Goal: Task Accomplishment & Management: Manage account settings

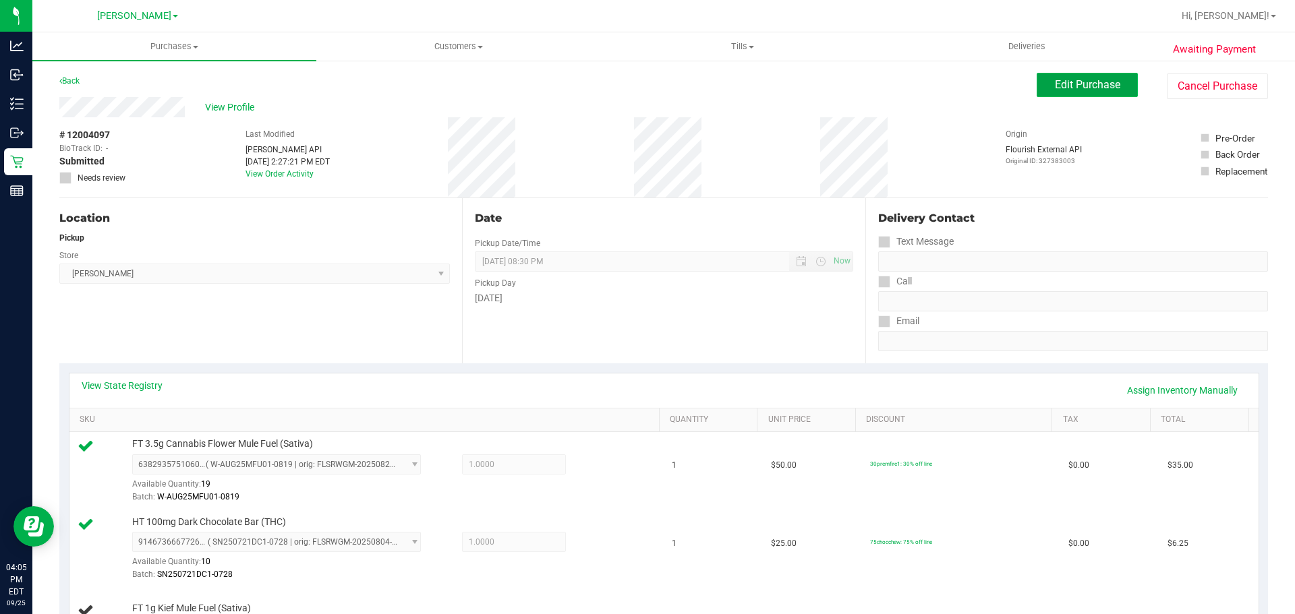
drag, startPoint x: 1056, startPoint y: 93, endPoint x: 1078, endPoint y: 90, distance: 22.5
click at [1056, 93] on button "Edit Purchase" at bounding box center [1087, 85] width 101 height 24
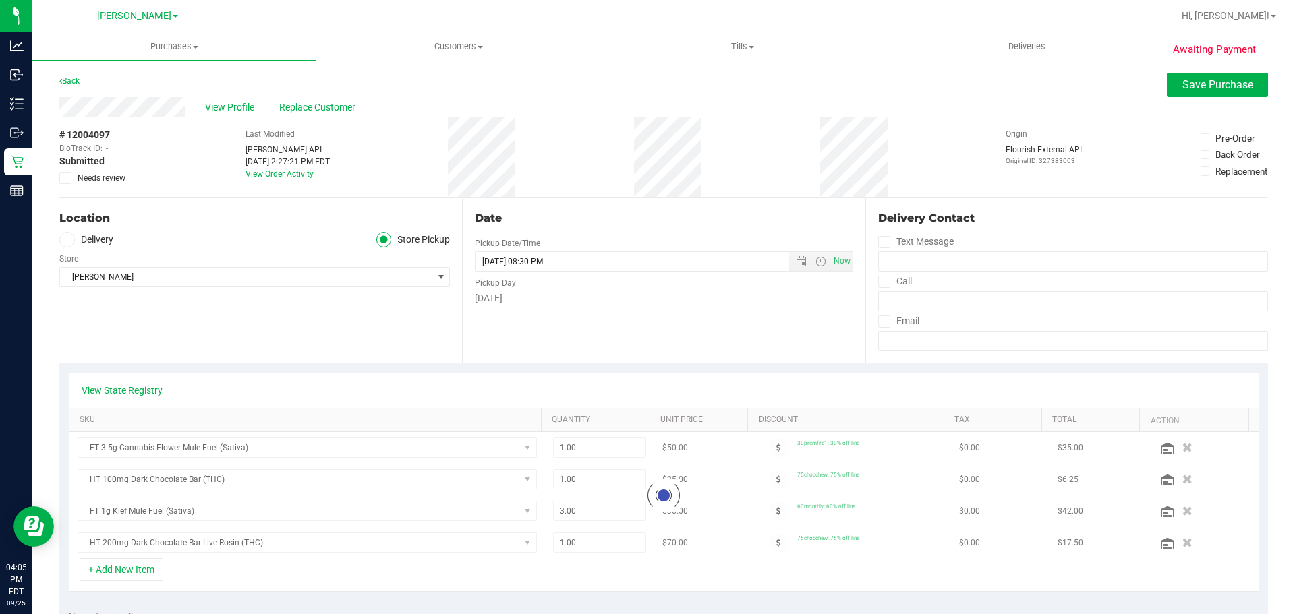
click at [72, 177] on label "Needs review" at bounding box center [92, 178] width 67 height 12
click at [0, 0] on input "Needs review" at bounding box center [0, 0] width 0 height 0
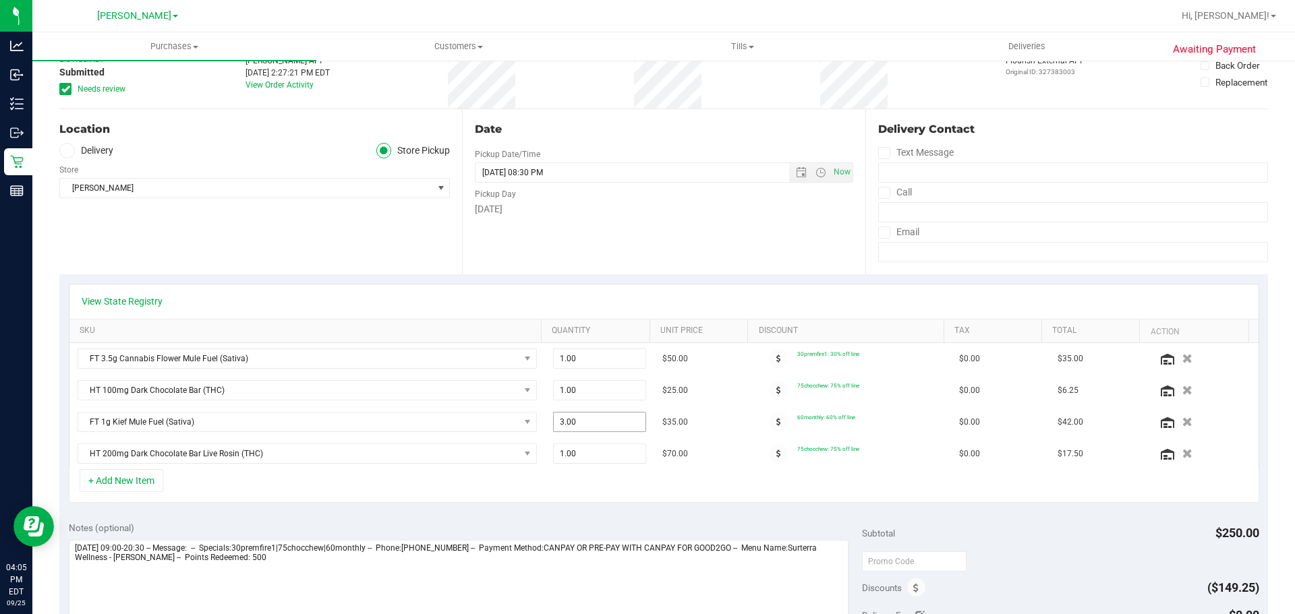
scroll to position [135, 0]
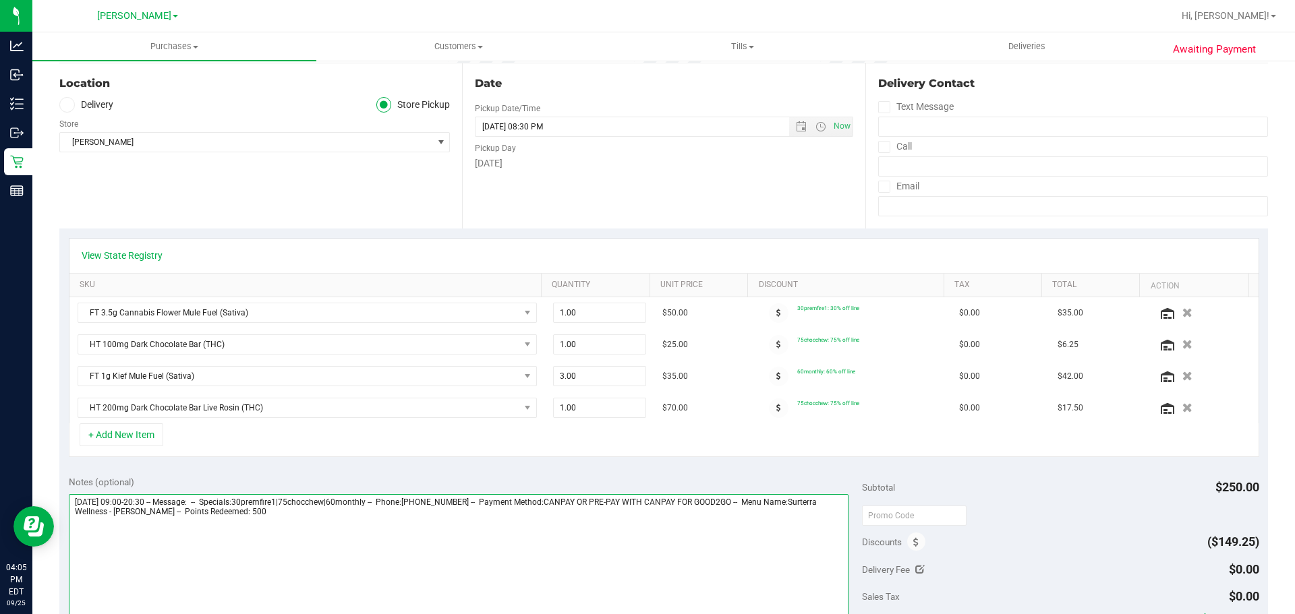
click at [566, 506] on textarea at bounding box center [459, 559] width 780 height 130
click at [545, 527] on textarea at bounding box center [459, 559] width 780 height 130
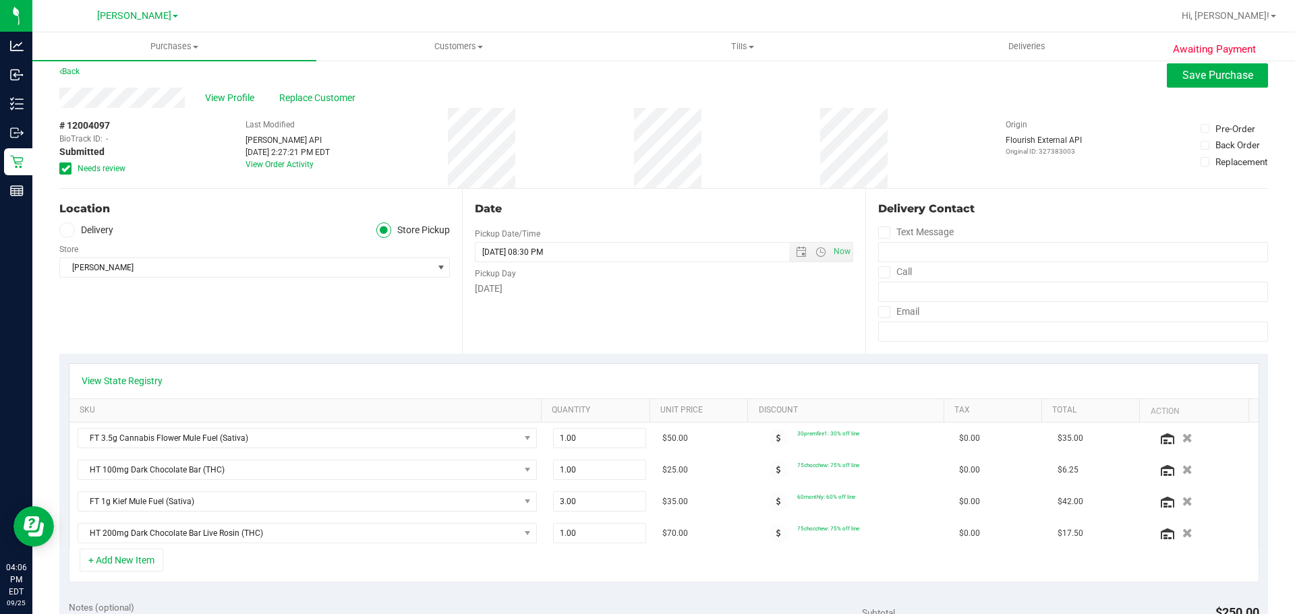
scroll to position [0, 0]
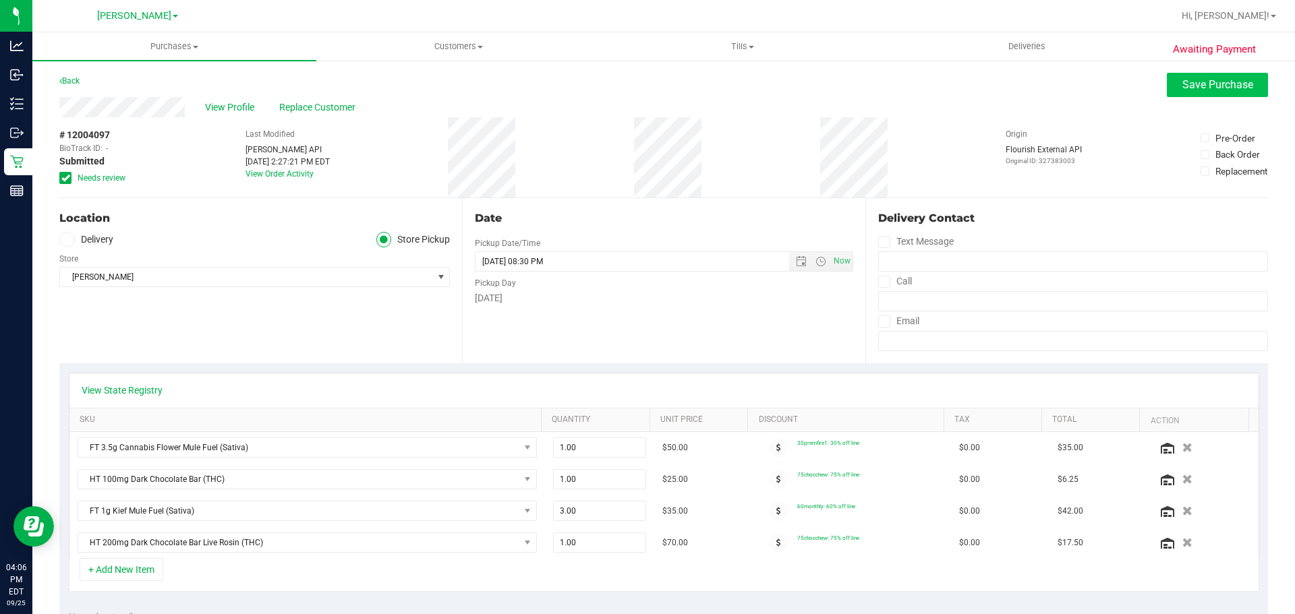
type textarea "[DATE] 09:00-20:30 -- Message: -- Specials:30premfire1|75chocchew|60monthly -- …"
click at [1217, 86] on span "Save Purchase" at bounding box center [1217, 84] width 71 height 13
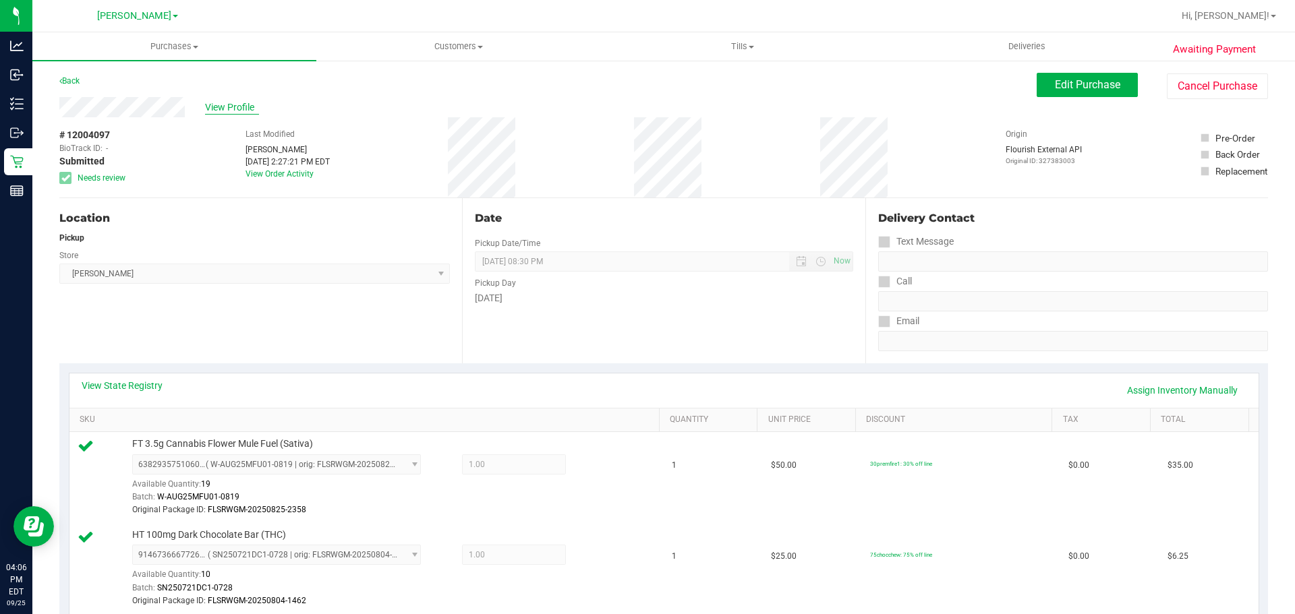
click at [247, 106] on span "View Profile" at bounding box center [232, 107] width 54 height 14
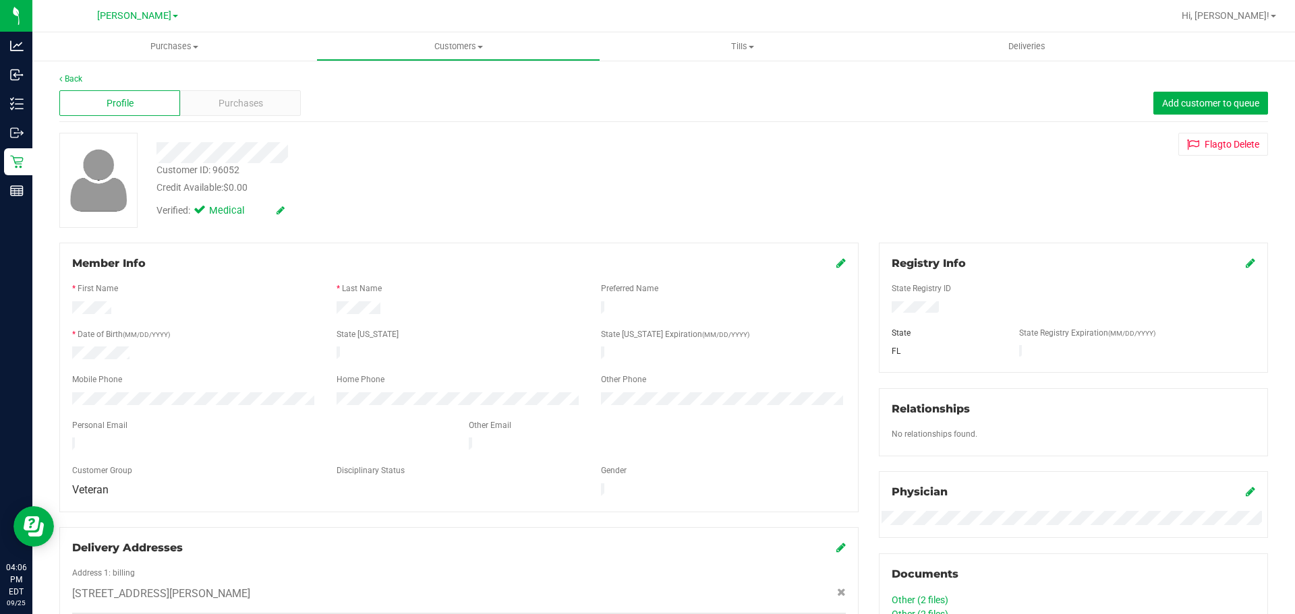
click at [219, 169] on div "Customer ID: 96052" at bounding box center [197, 170] width 83 height 14
click at [245, 171] on div "Customer ID: 96052 Credit Available: $0.00" at bounding box center [453, 179] width 614 height 32
drag, startPoint x: 249, startPoint y: 171, endPoint x: 154, endPoint y: 167, distance: 95.2
click at [154, 167] on div "Customer ID: 96052 Credit Available: $0.00" at bounding box center [453, 179] width 614 height 32
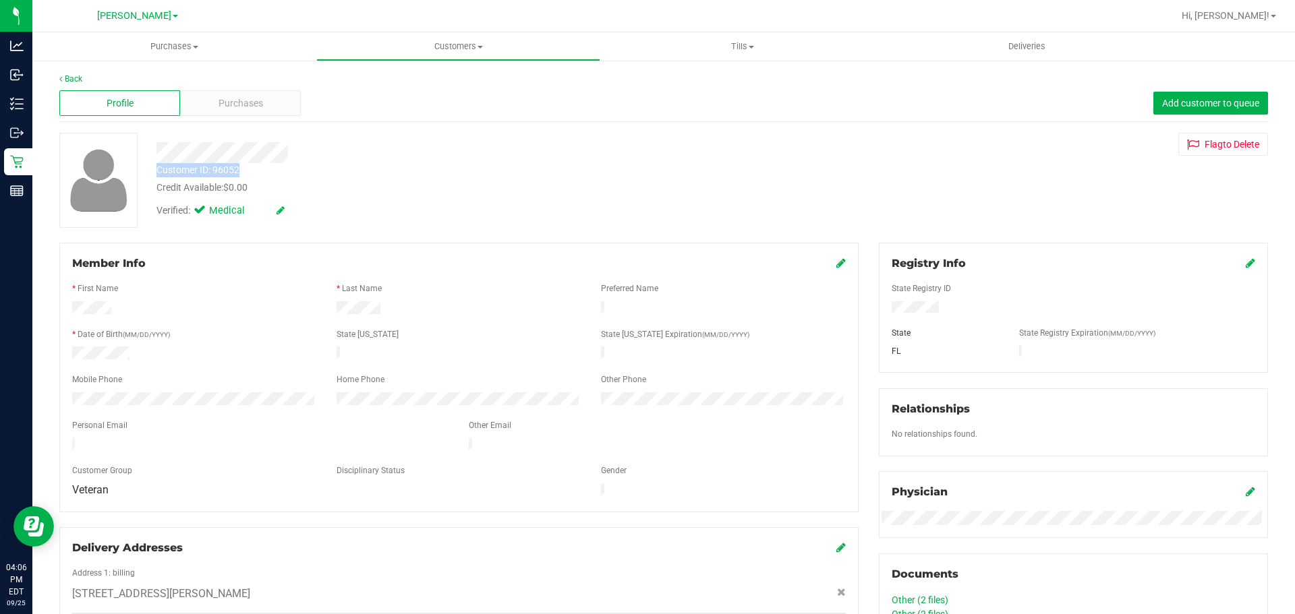
copy div "Customer ID: 96052"
click at [170, 44] on span "Purchases" at bounding box center [174, 46] width 284 height 12
click at [98, 97] on span "Fulfillment" at bounding box center [74, 97] width 84 height 11
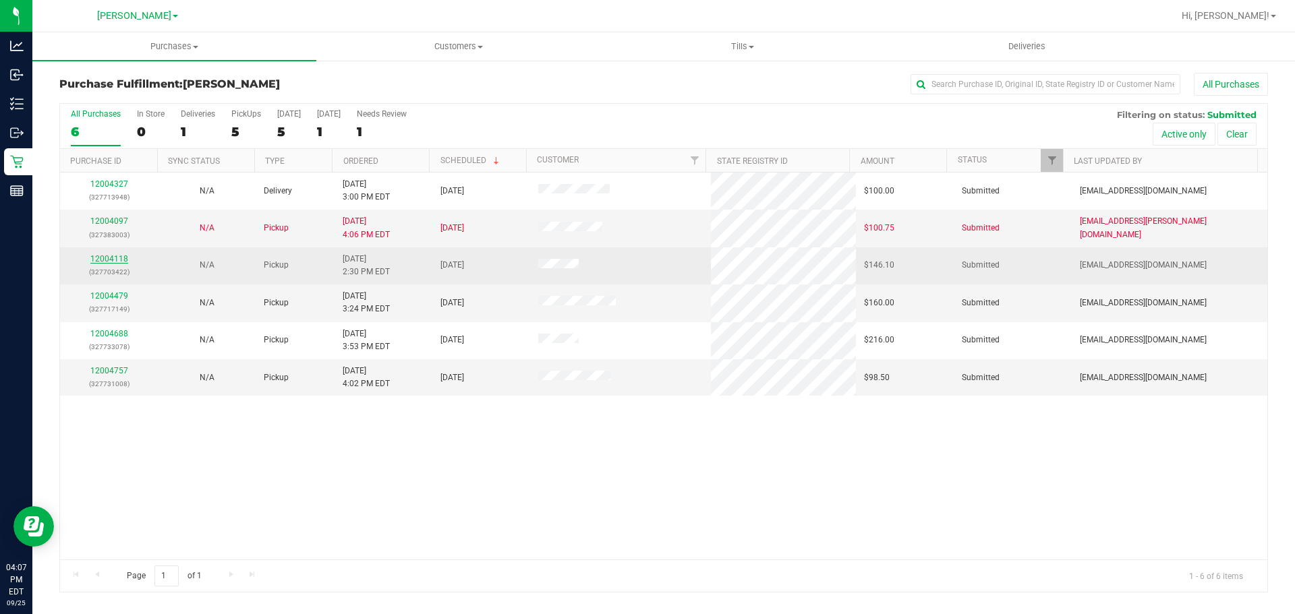
click at [124, 258] on link "12004118" at bounding box center [109, 258] width 38 height 9
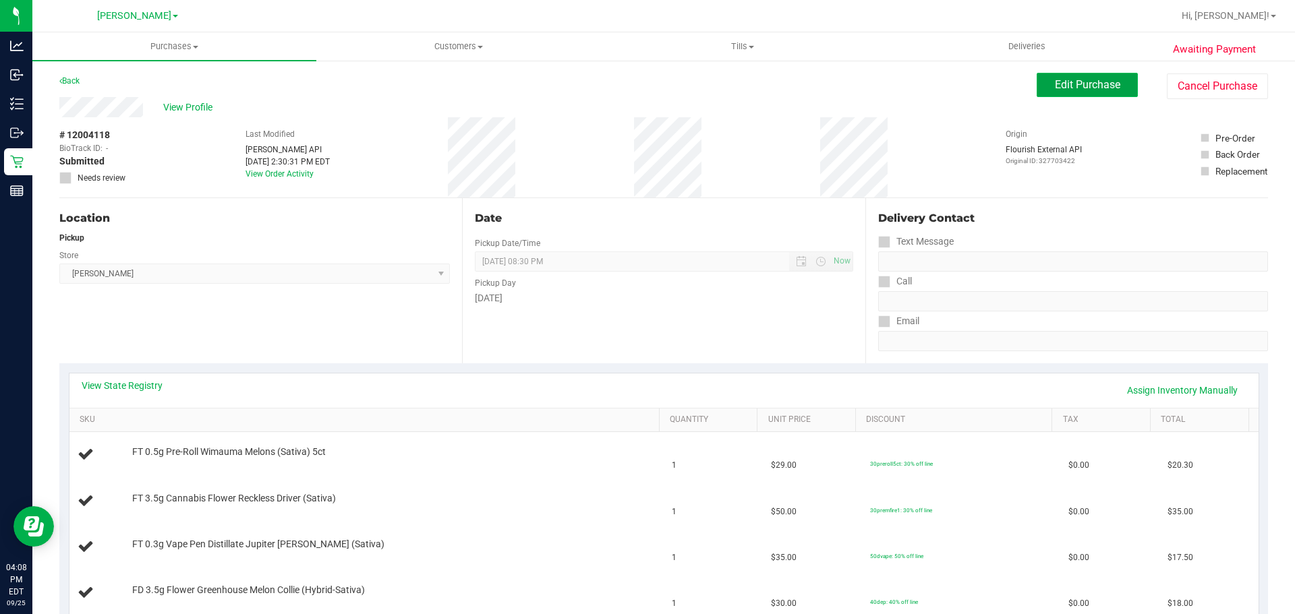
click at [1041, 91] on button "Edit Purchase" at bounding box center [1087, 85] width 101 height 24
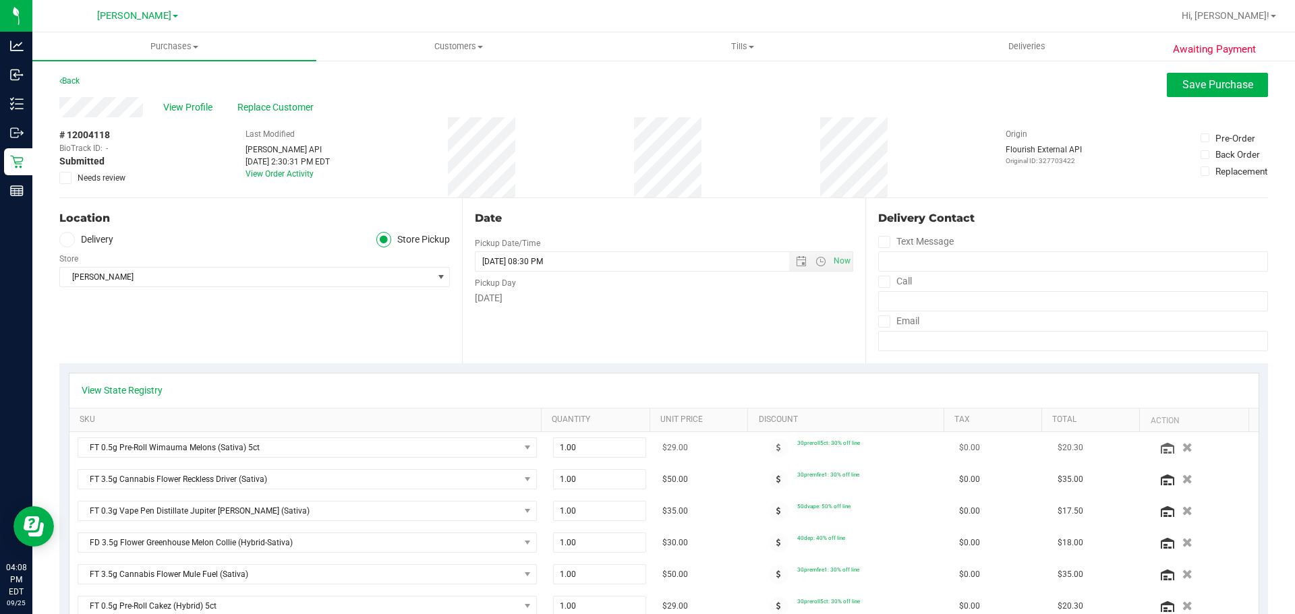
click at [1182, 447] on icon "button" at bounding box center [1187, 447] width 10 height 9
click at [1197, 85] on span "Save Purchase" at bounding box center [1217, 84] width 71 height 13
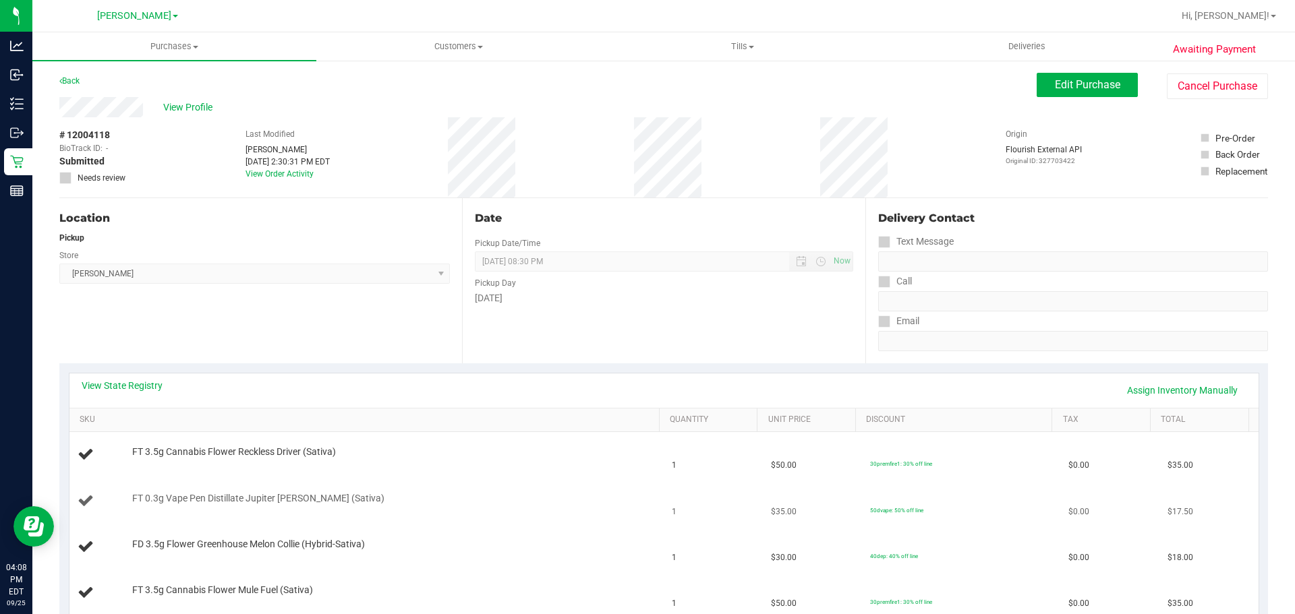
click at [763, 479] on td "$35.00" at bounding box center [812, 502] width 99 height 46
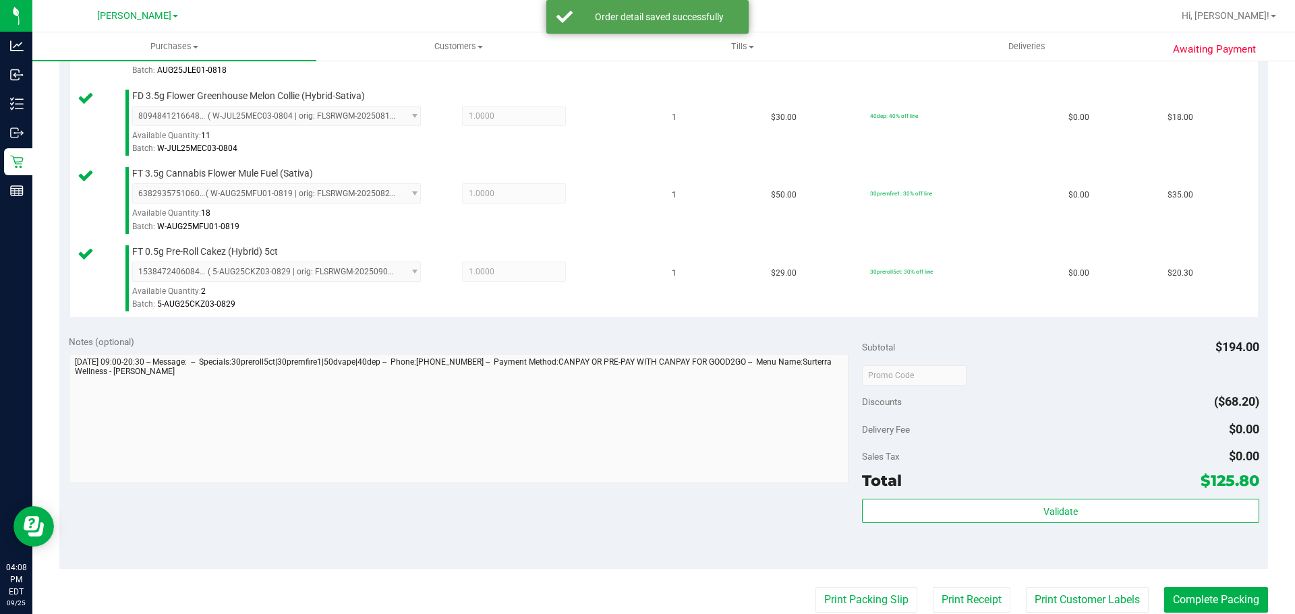
scroll to position [516, 0]
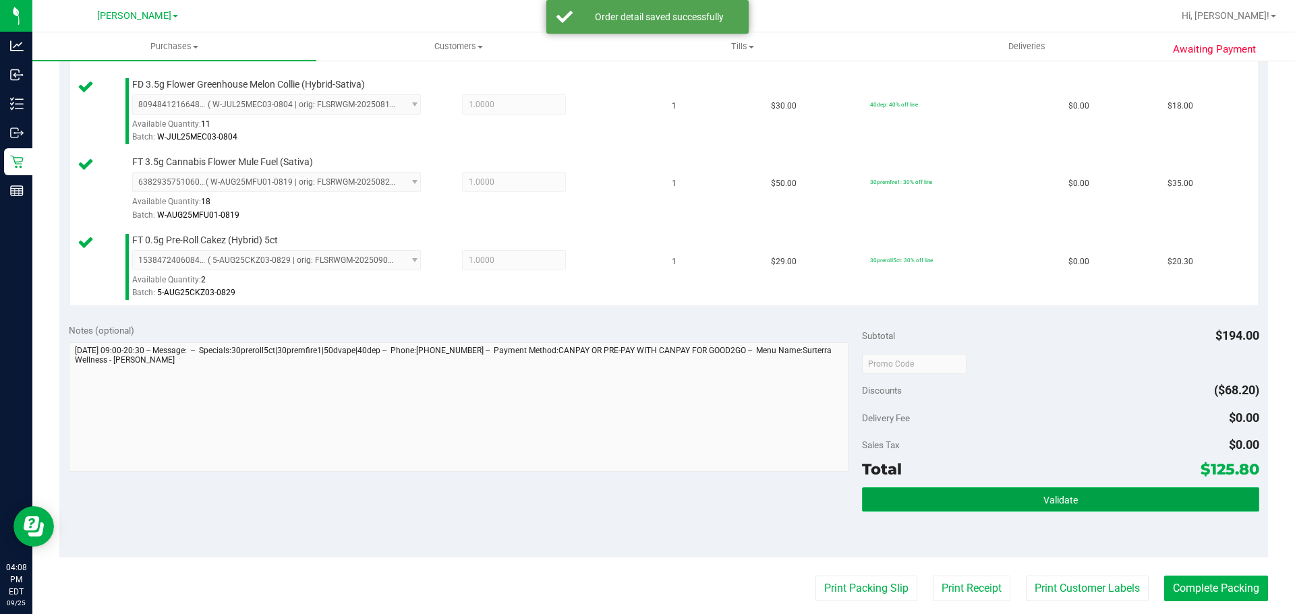
click at [1081, 502] on button "Validate" at bounding box center [1060, 500] width 397 height 24
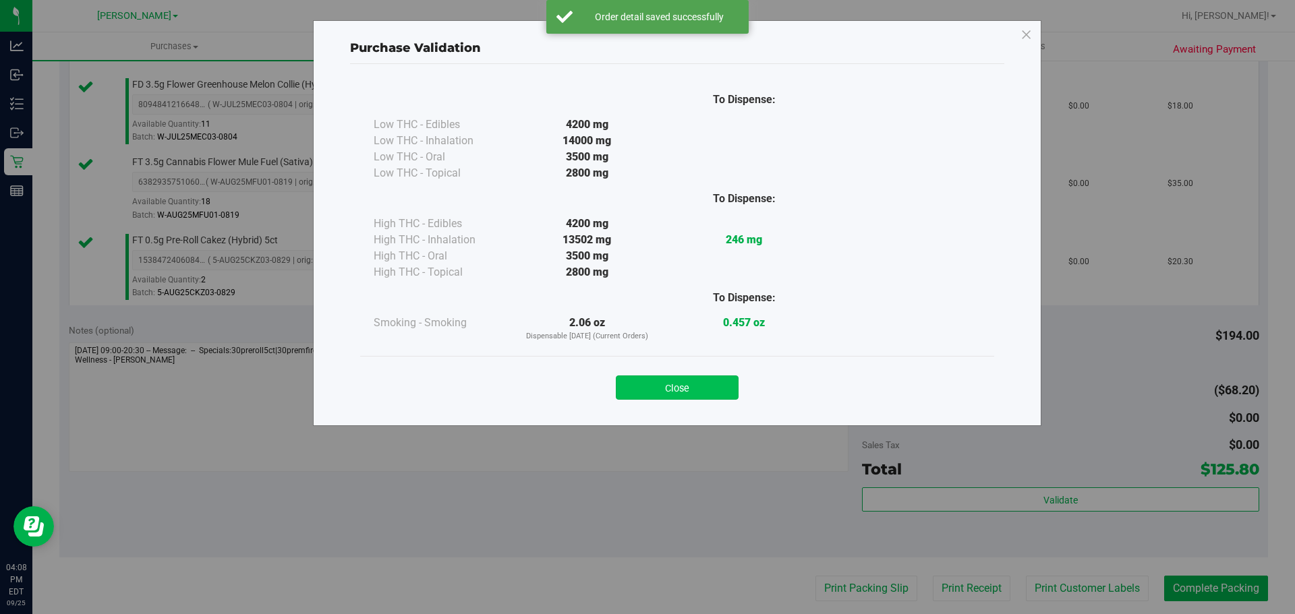
click at [703, 397] on button "Close" at bounding box center [677, 388] width 123 height 24
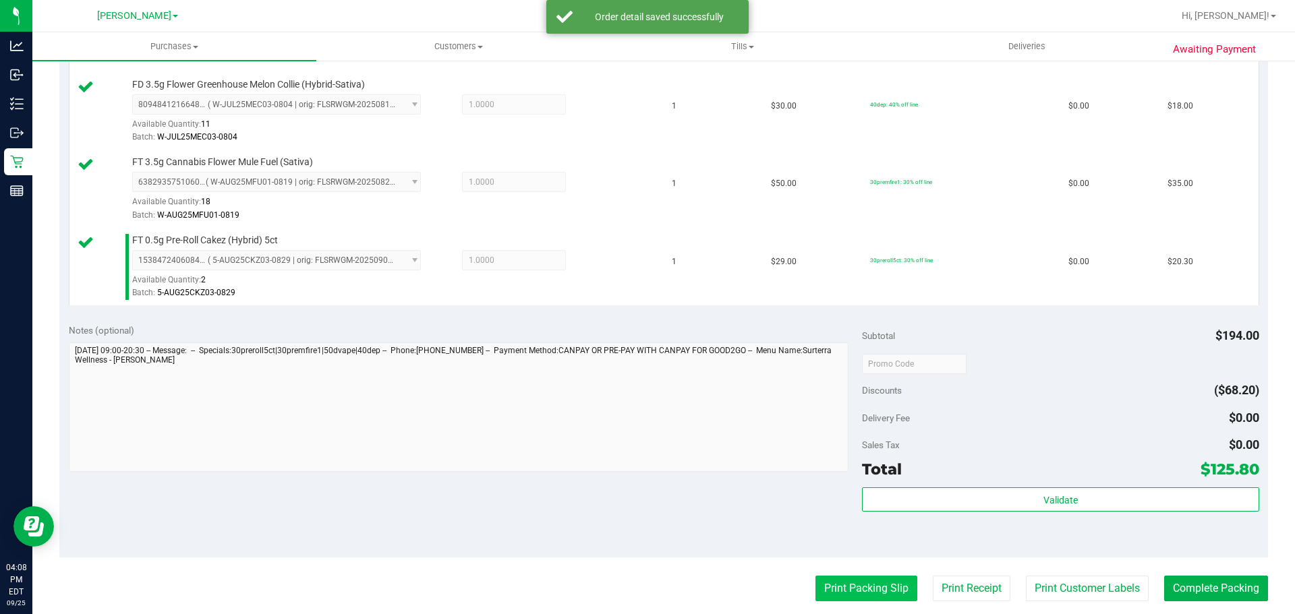
click at [859, 597] on button "Print Packing Slip" at bounding box center [866, 589] width 102 height 26
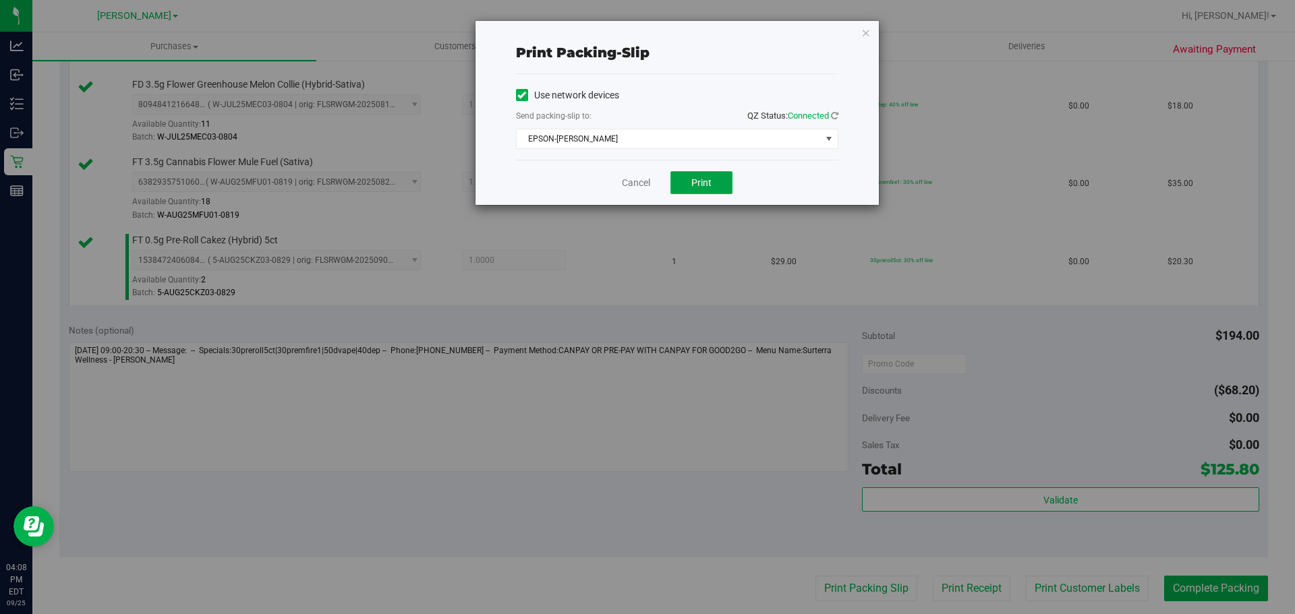
click at [708, 192] on button "Print" at bounding box center [701, 182] width 62 height 23
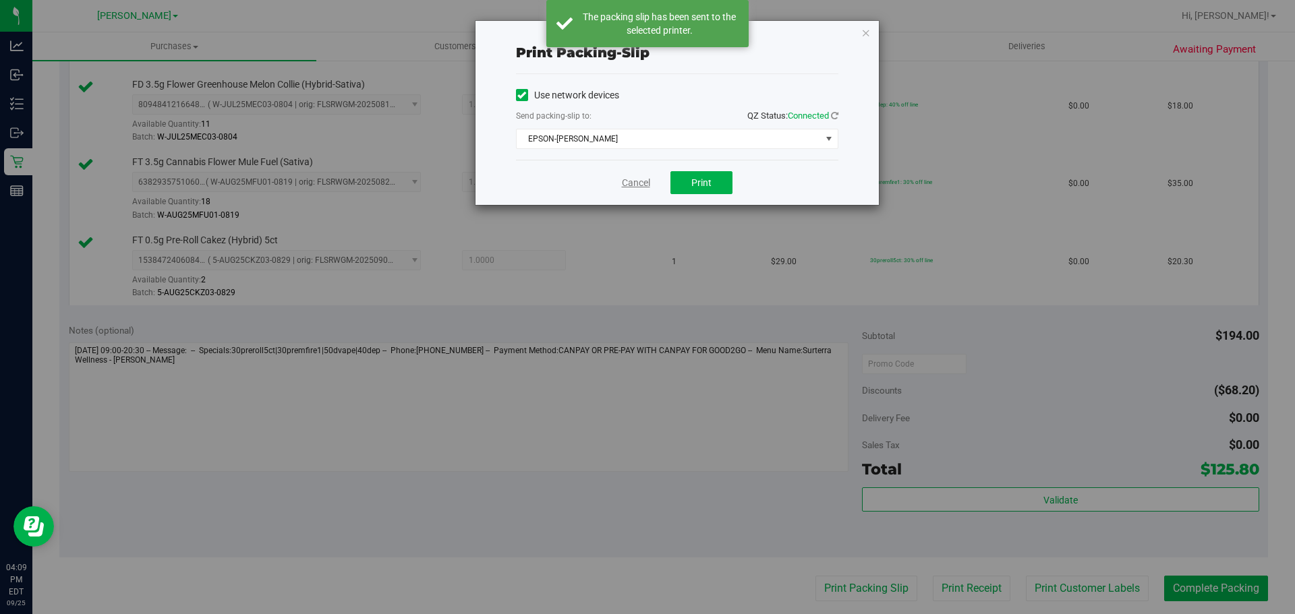
click at [629, 178] on link "Cancel" at bounding box center [636, 183] width 28 height 14
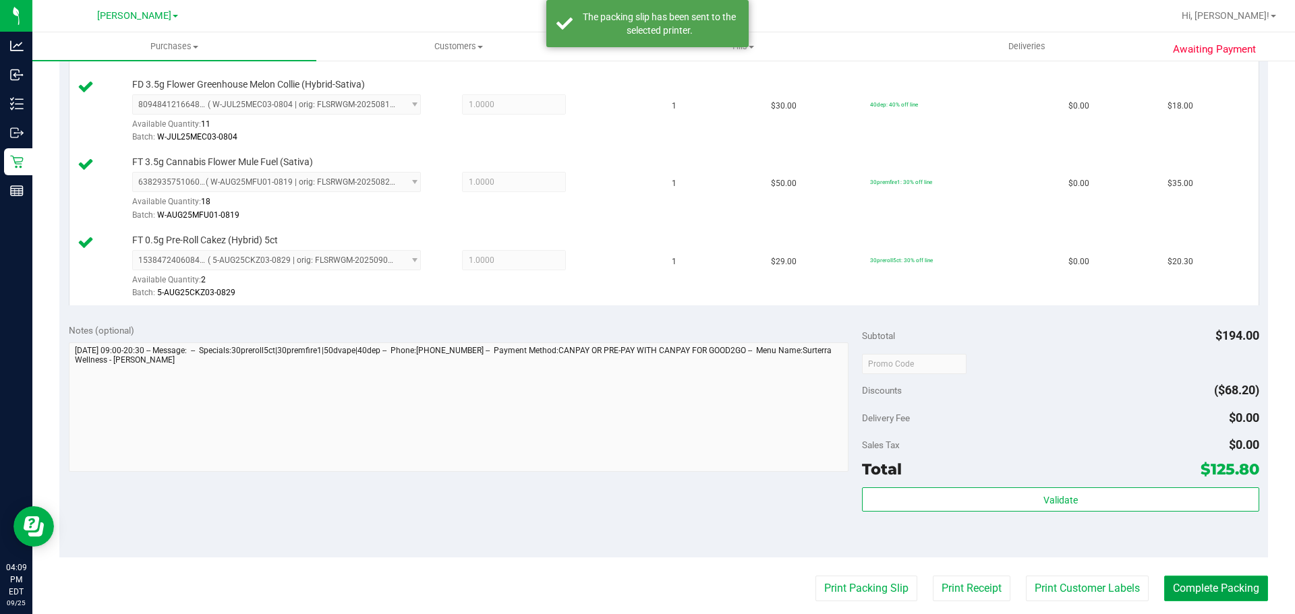
click at [1214, 592] on button "Complete Packing" at bounding box center [1216, 589] width 104 height 26
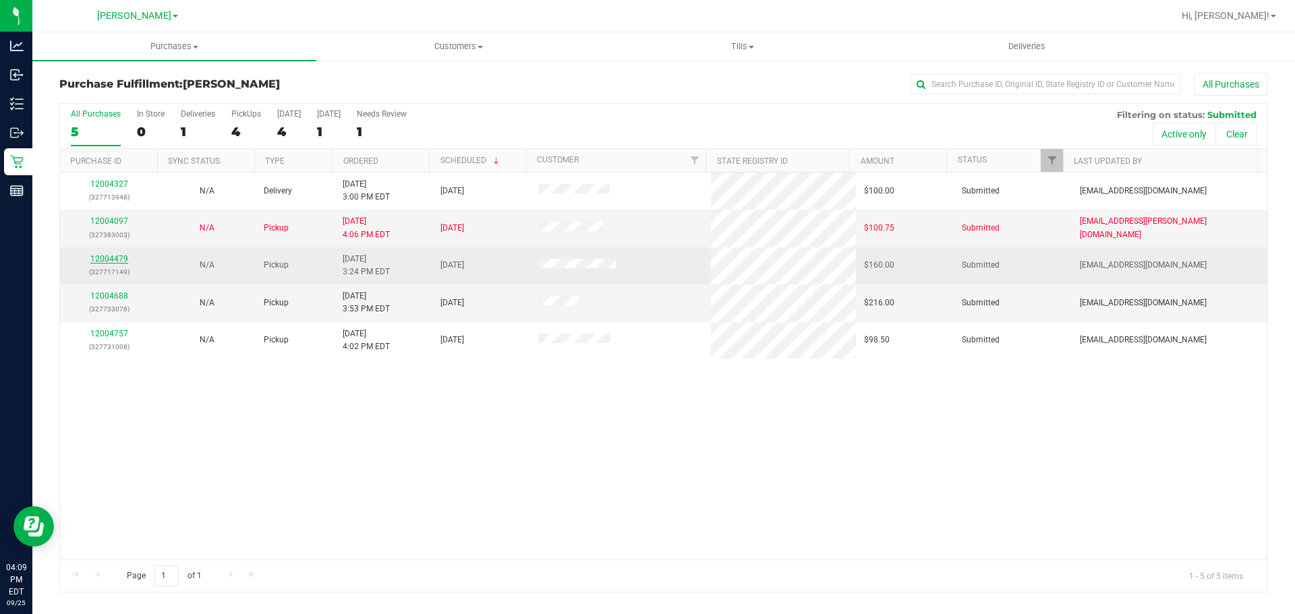
click at [104, 259] on link "12004479" at bounding box center [109, 258] width 38 height 9
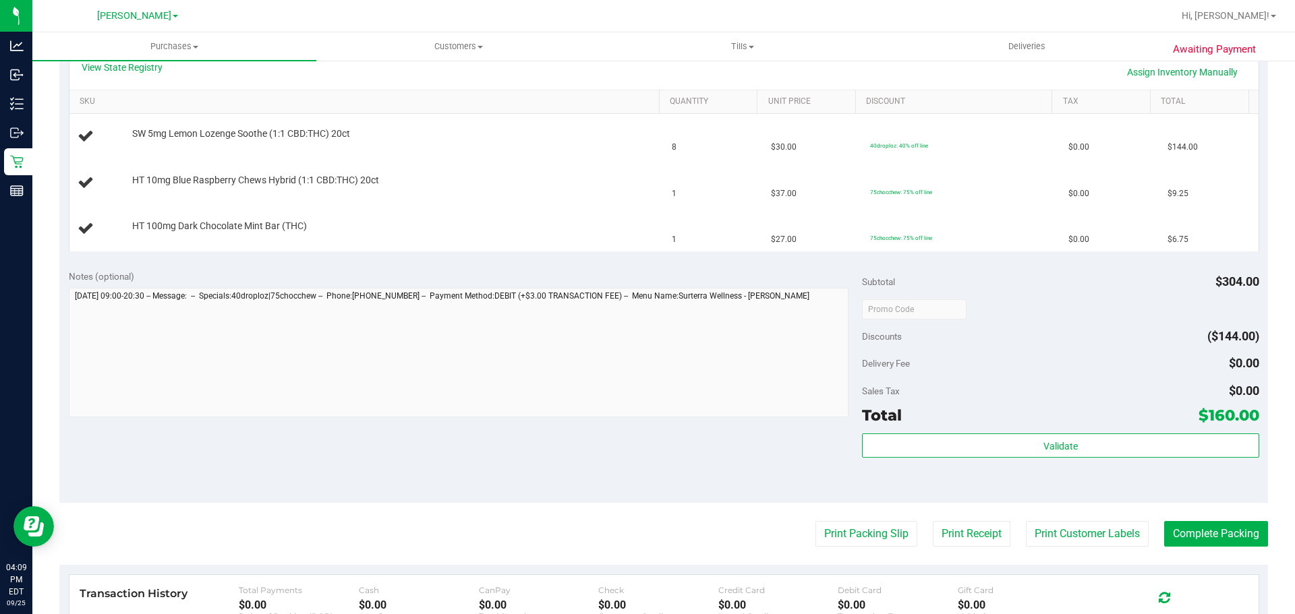
scroll to position [328, 0]
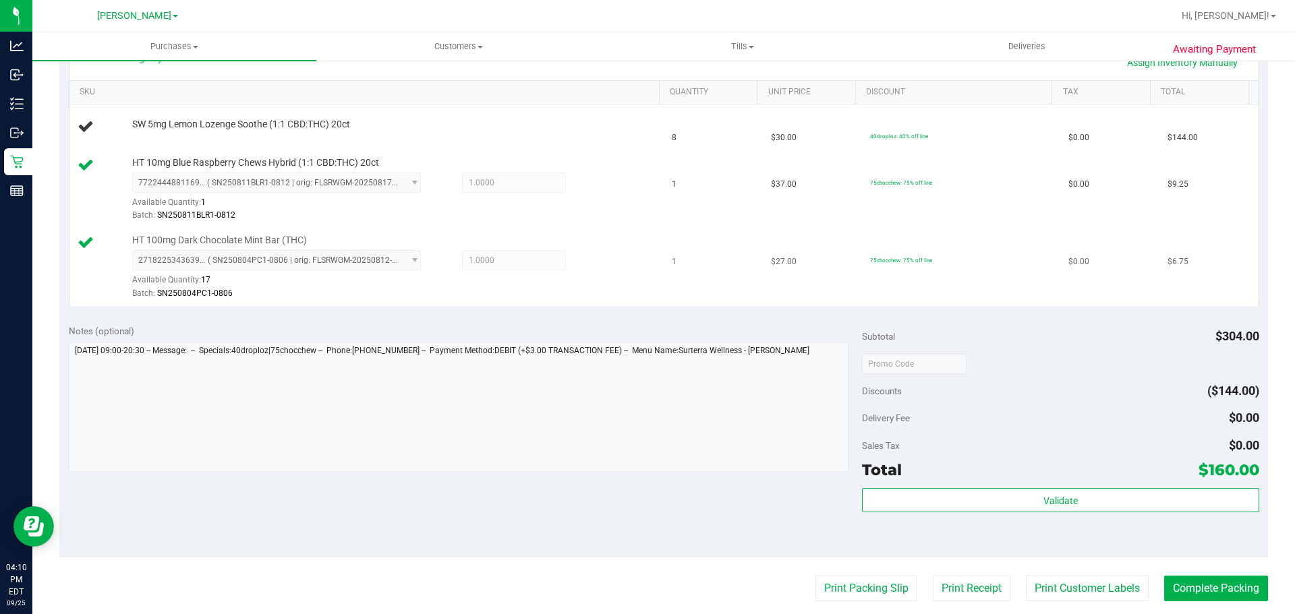
click at [579, 301] on td "HT 100mg Dark Chocolate Mint Bar (THC) 2718225343639266 ( SN250804PC1-0806 | or…" at bounding box center [366, 268] width 595 height 78
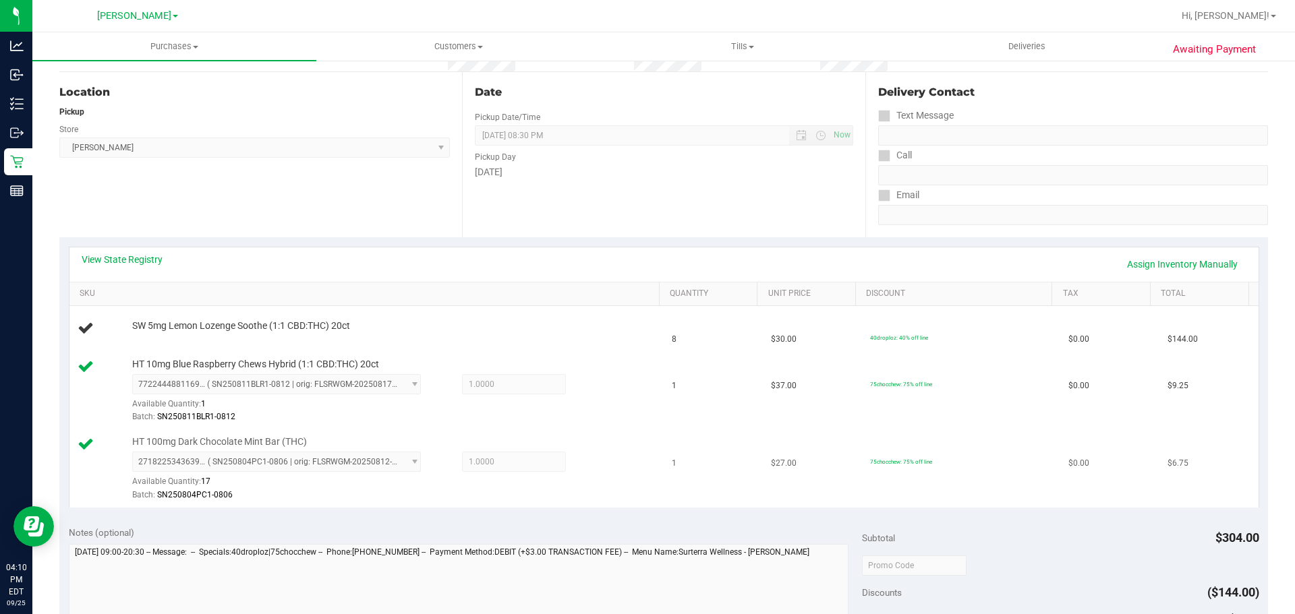
scroll to position [0, 0]
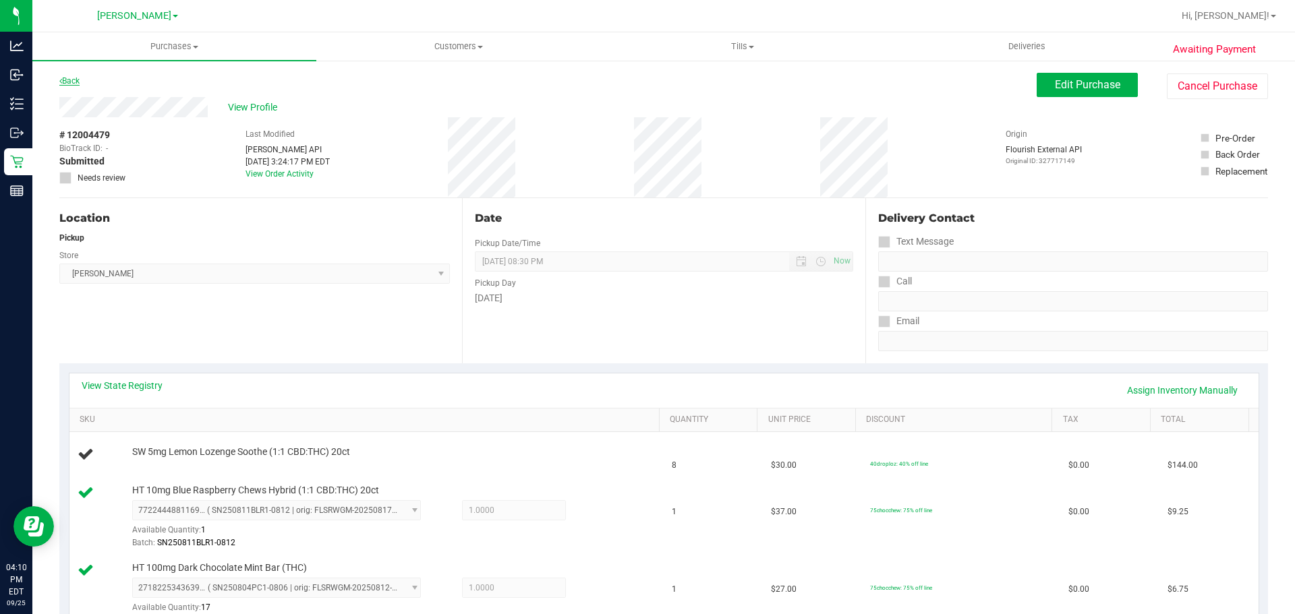
click at [74, 78] on link "Back" at bounding box center [69, 80] width 20 height 9
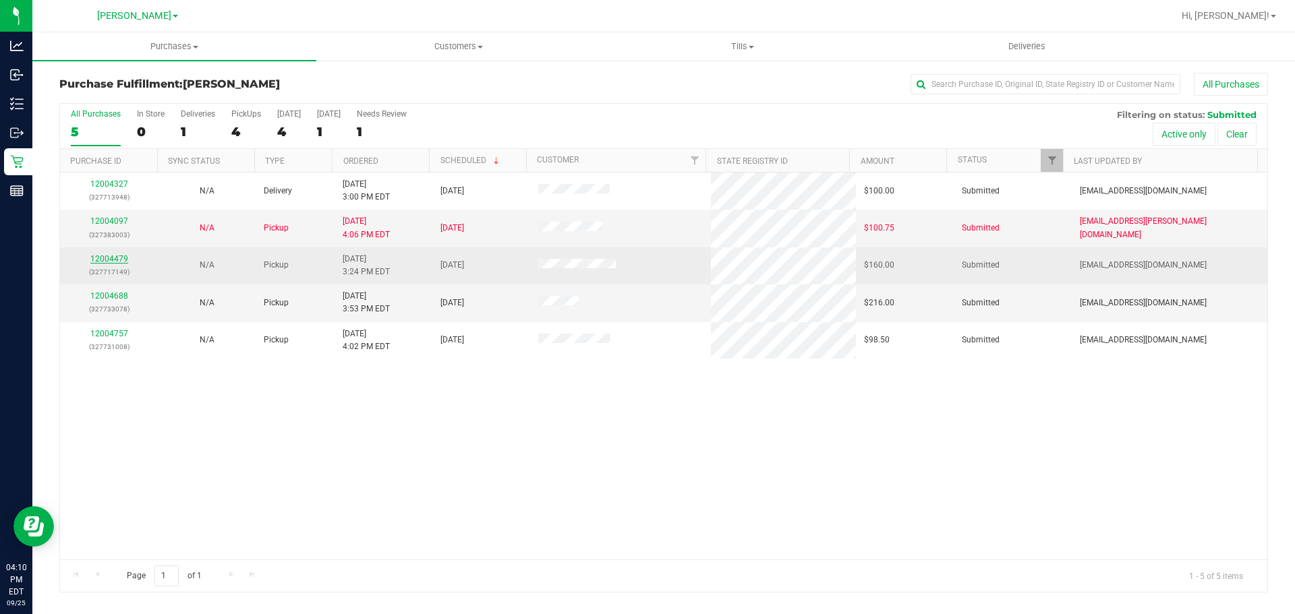
click at [109, 259] on link "12004479" at bounding box center [109, 258] width 38 height 9
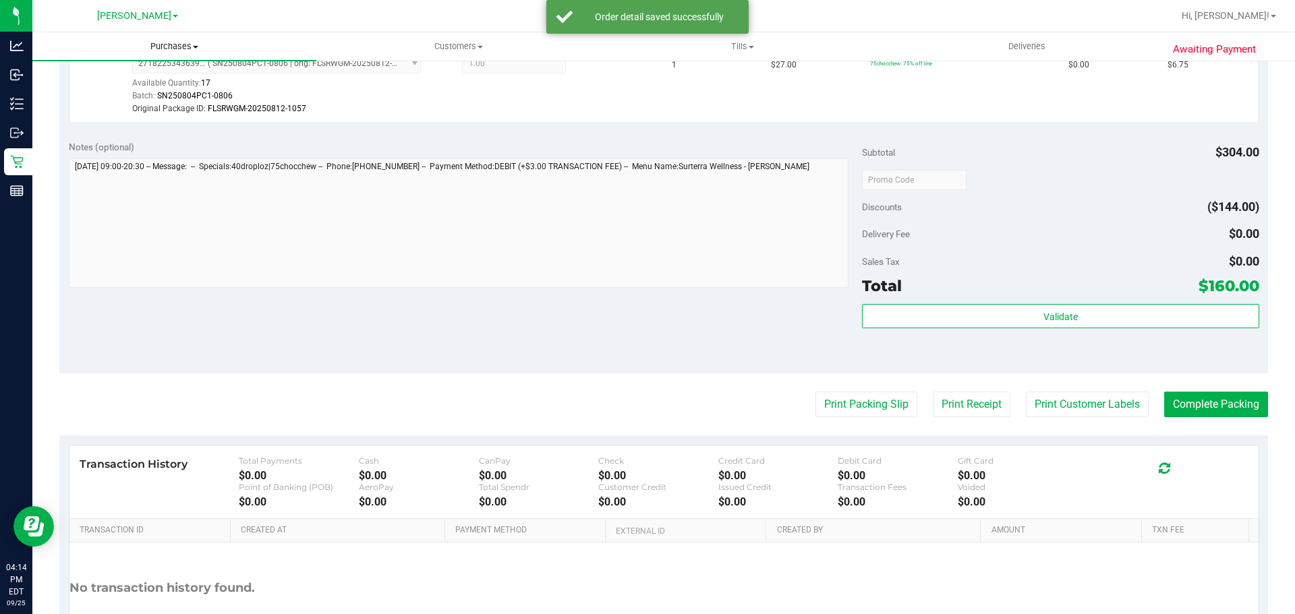
scroll to position [670, 0]
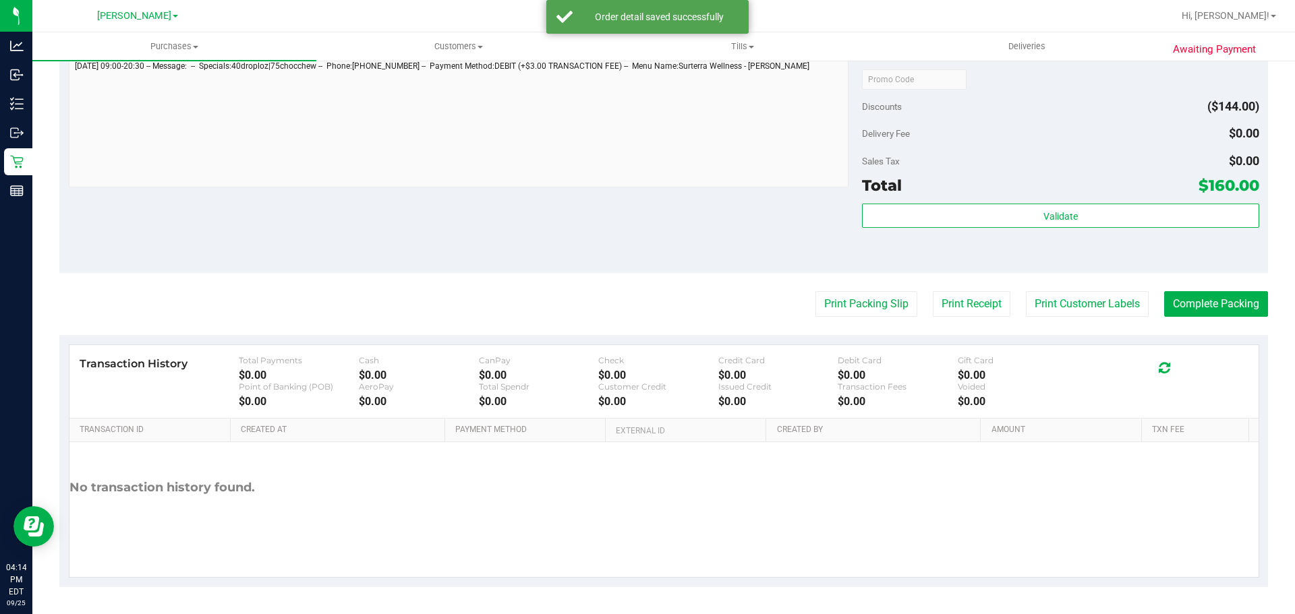
click at [1087, 349] on div "Transaction History Total Payments $0.00 Cash $0.00 CanPay $0.00 Check $0.00 Cr…" at bounding box center [663, 382] width 1189 height 74
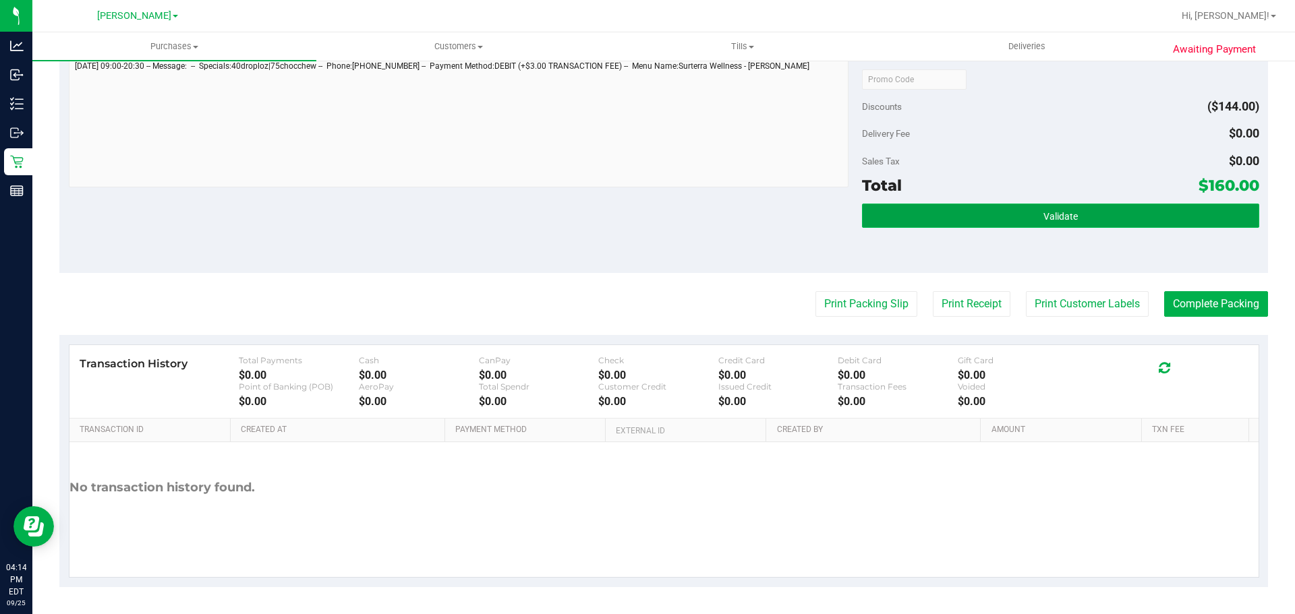
click at [1134, 210] on button "Validate" at bounding box center [1060, 216] width 397 height 24
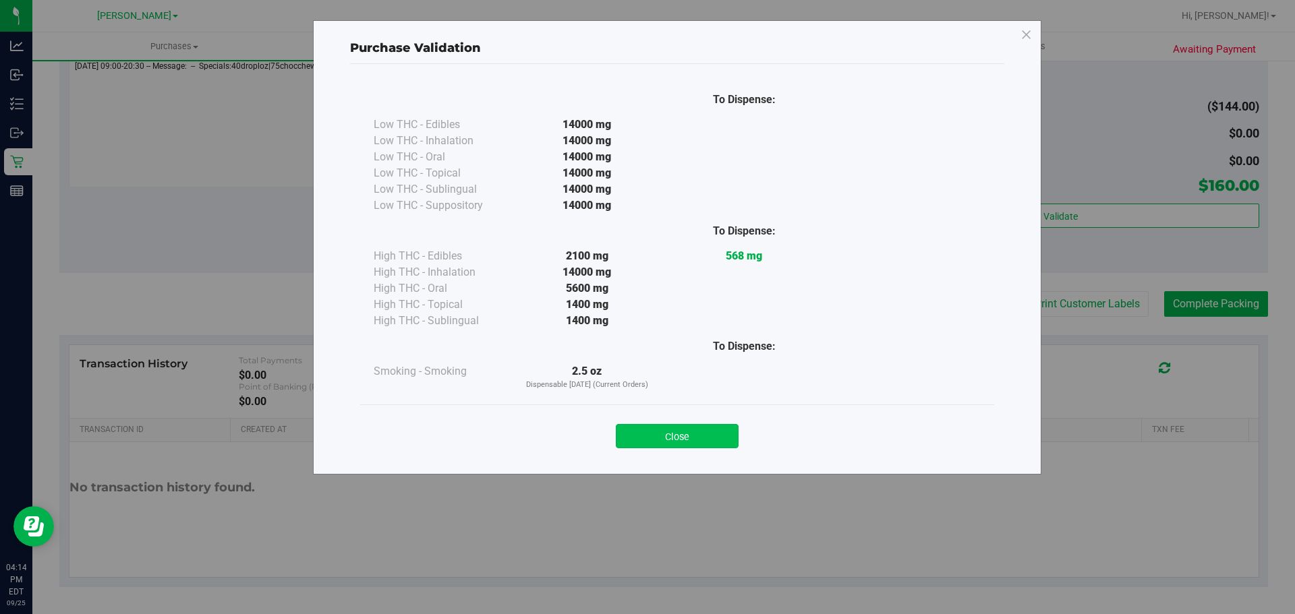
click at [678, 442] on button "Close" at bounding box center [677, 436] width 123 height 24
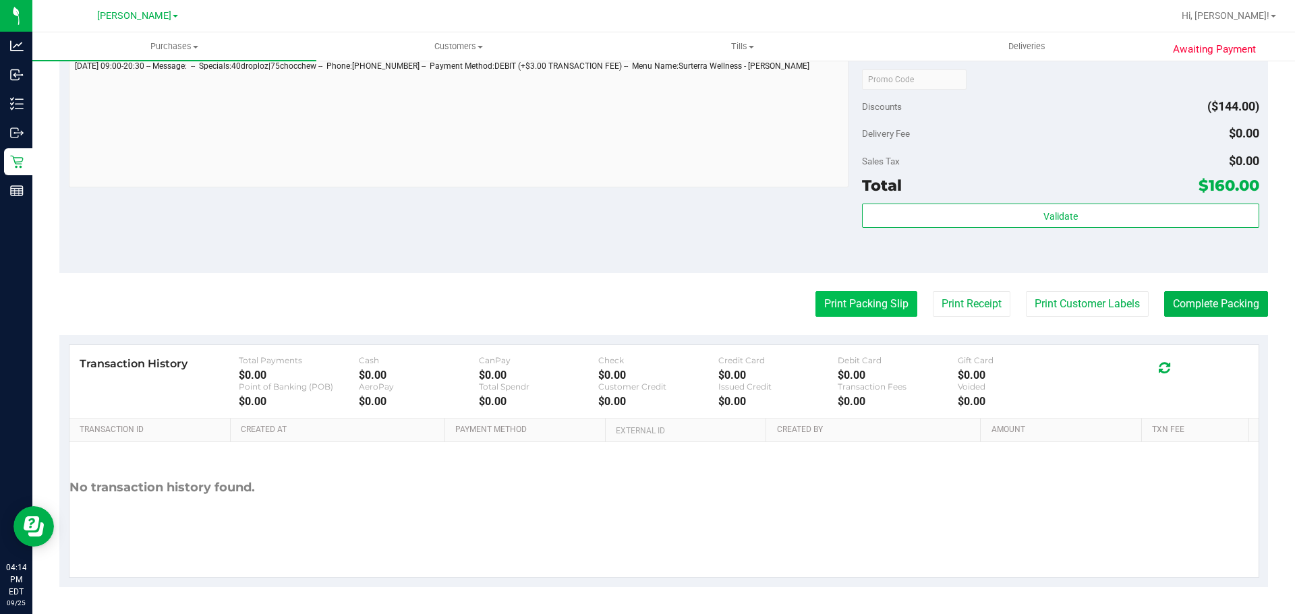
click at [838, 301] on button "Print Packing Slip" at bounding box center [866, 304] width 102 height 26
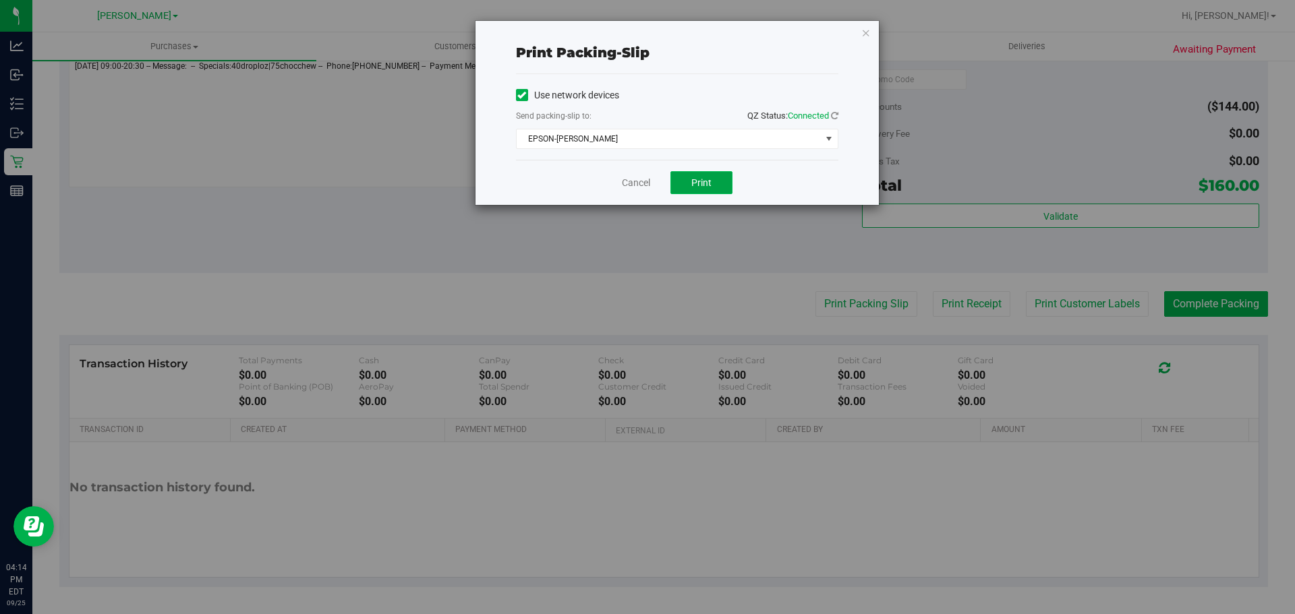
click at [700, 181] on span "Print" at bounding box center [701, 182] width 20 height 11
click at [626, 182] on link "Cancel" at bounding box center [636, 183] width 28 height 14
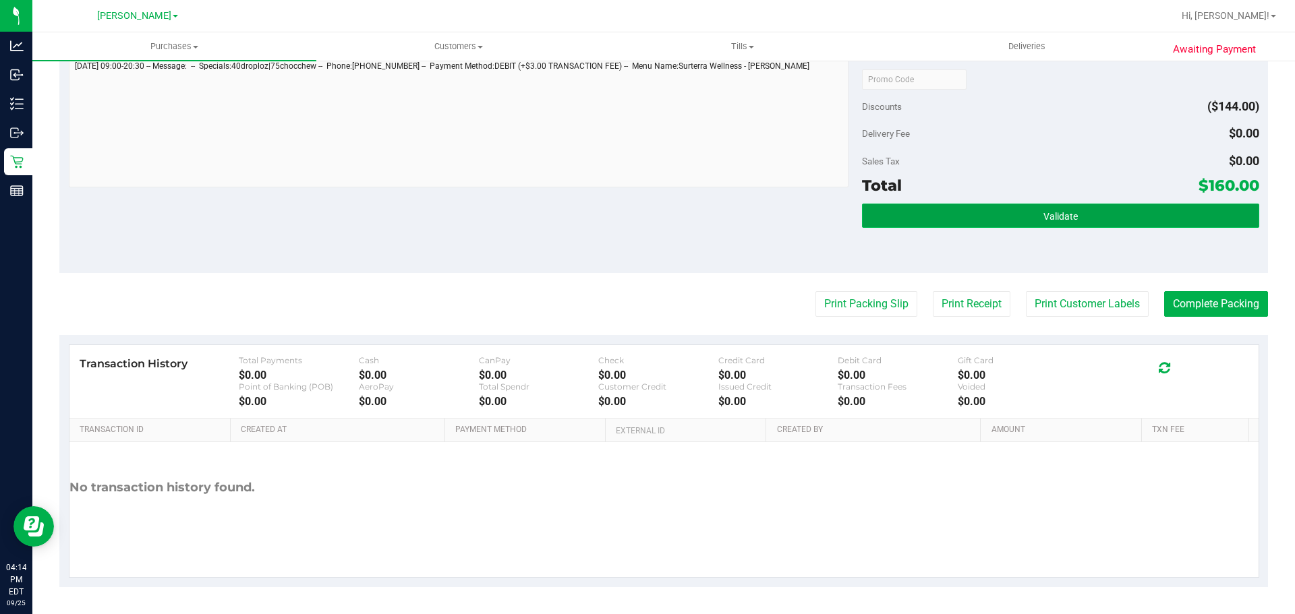
click at [1043, 214] on span "Validate" at bounding box center [1060, 216] width 34 height 11
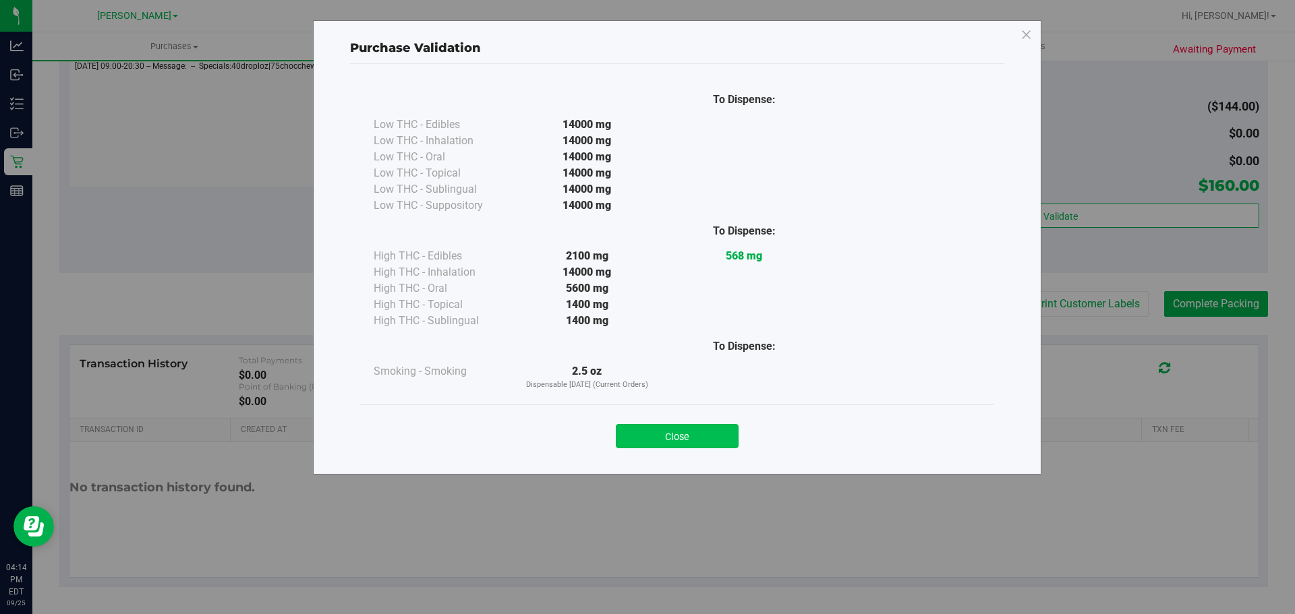
click at [690, 428] on button "Close" at bounding box center [677, 436] width 123 height 24
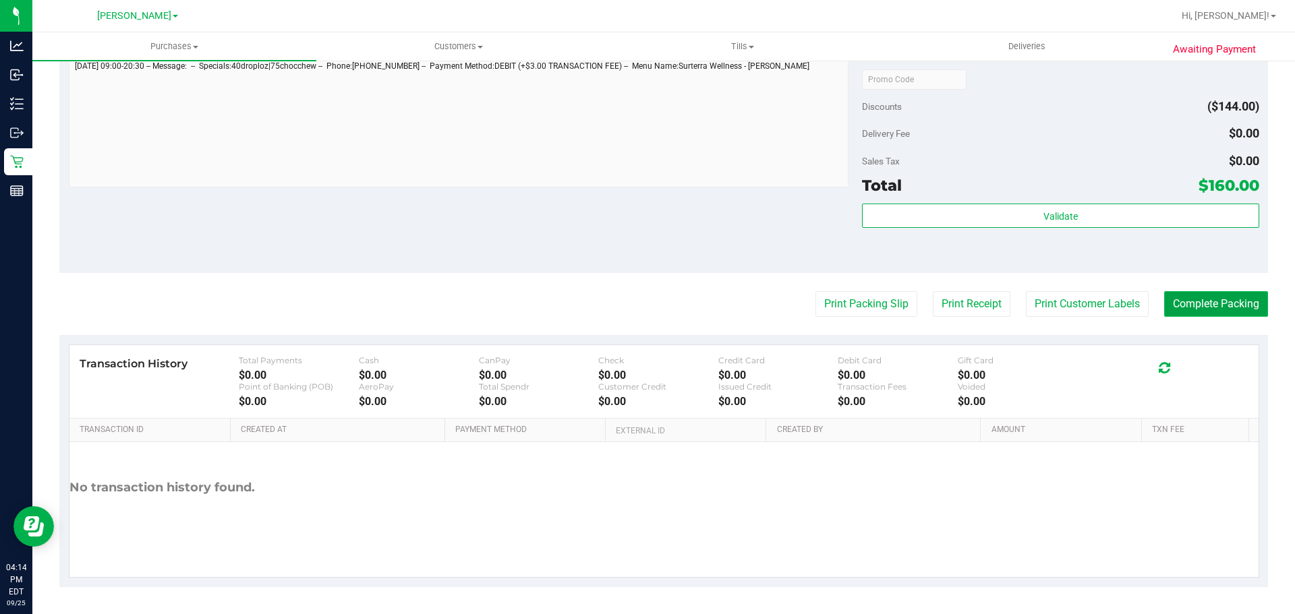
click at [1217, 297] on button "Complete Packing" at bounding box center [1216, 304] width 104 height 26
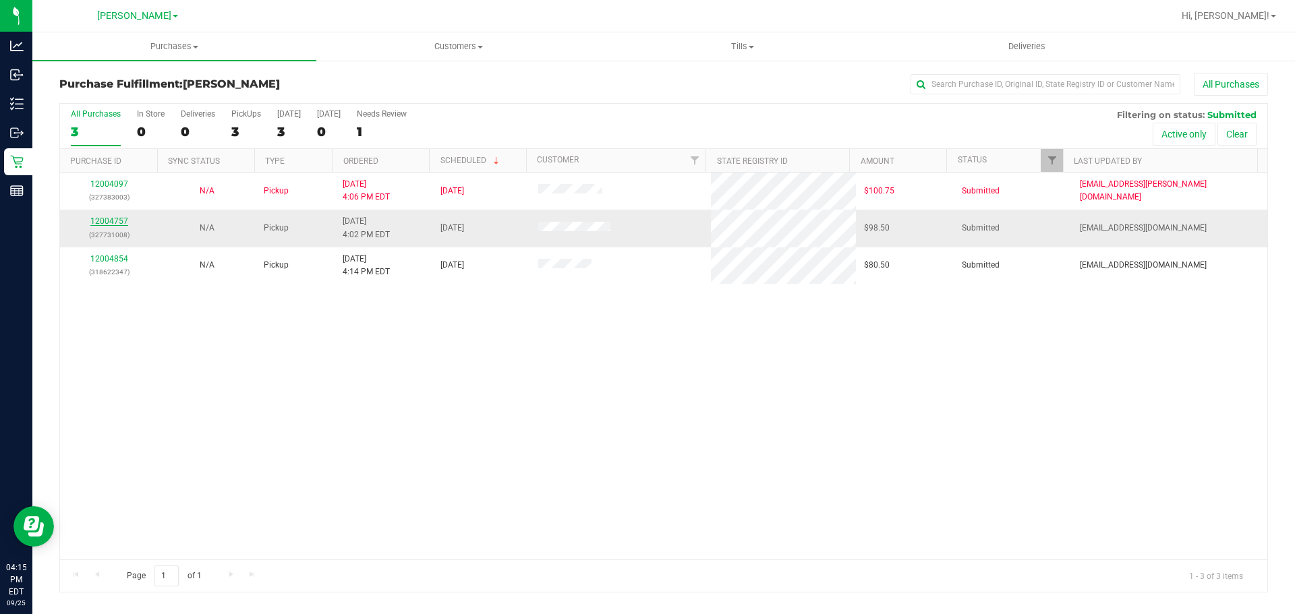
click at [119, 223] on link "12004757" at bounding box center [109, 221] width 38 height 9
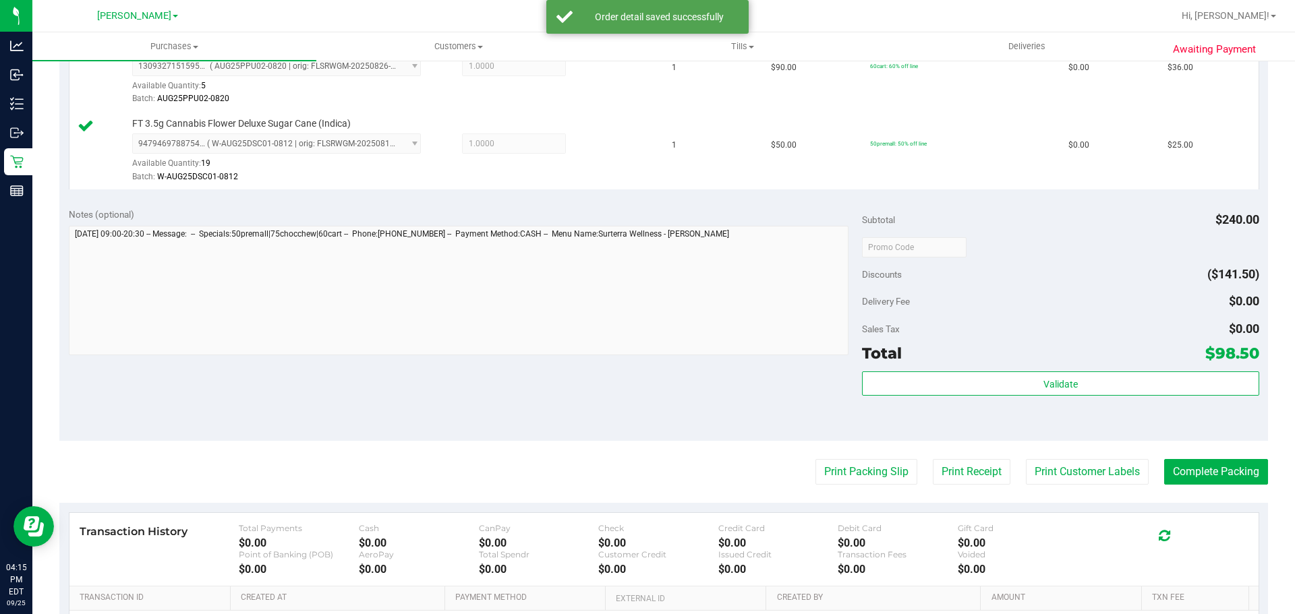
scroll to position [563, 0]
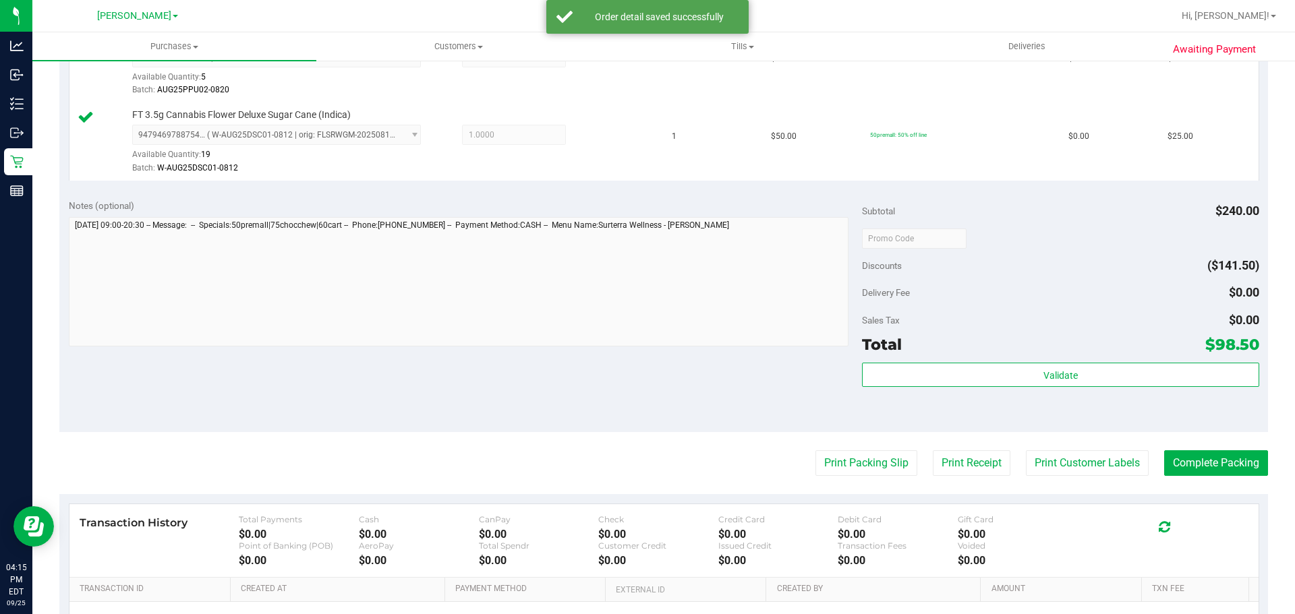
click at [1102, 411] on div "Validate" at bounding box center [1060, 393] width 397 height 61
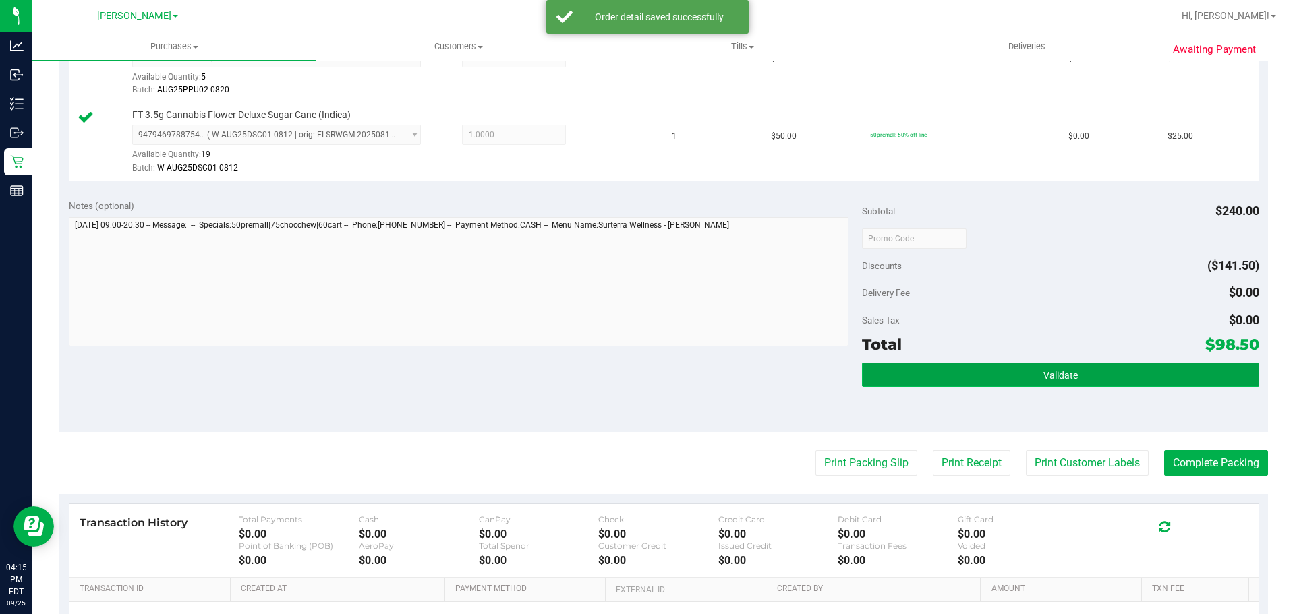
click at [1082, 376] on button "Validate" at bounding box center [1060, 375] width 397 height 24
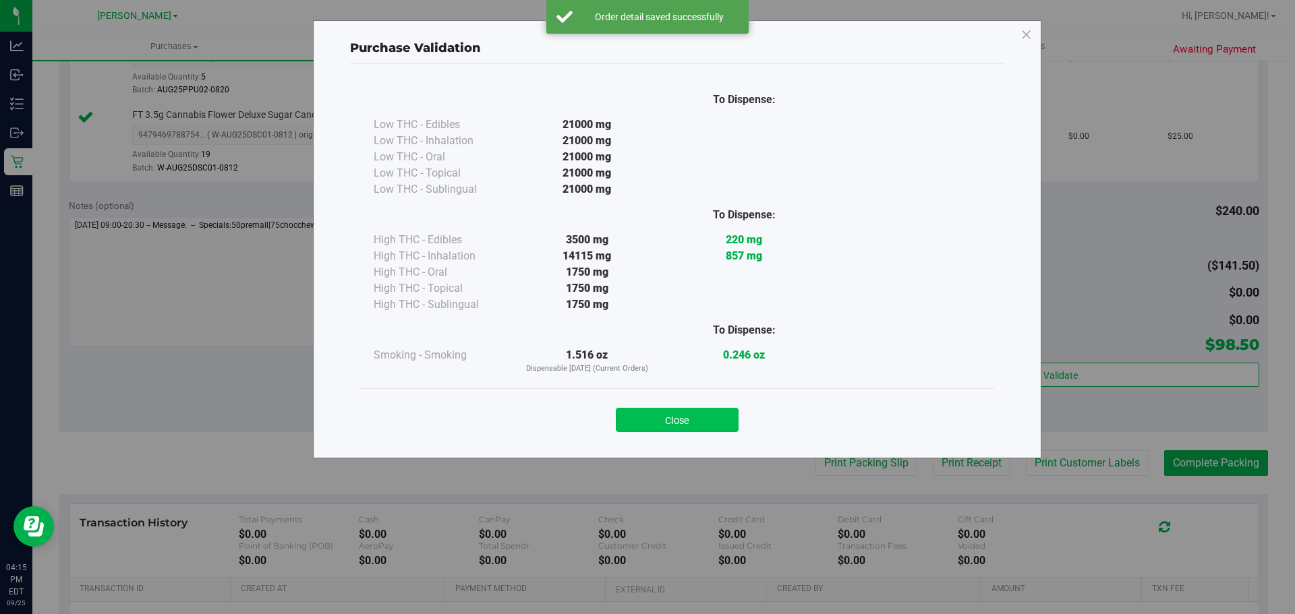
click at [679, 418] on button "Close" at bounding box center [677, 420] width 123 height 24
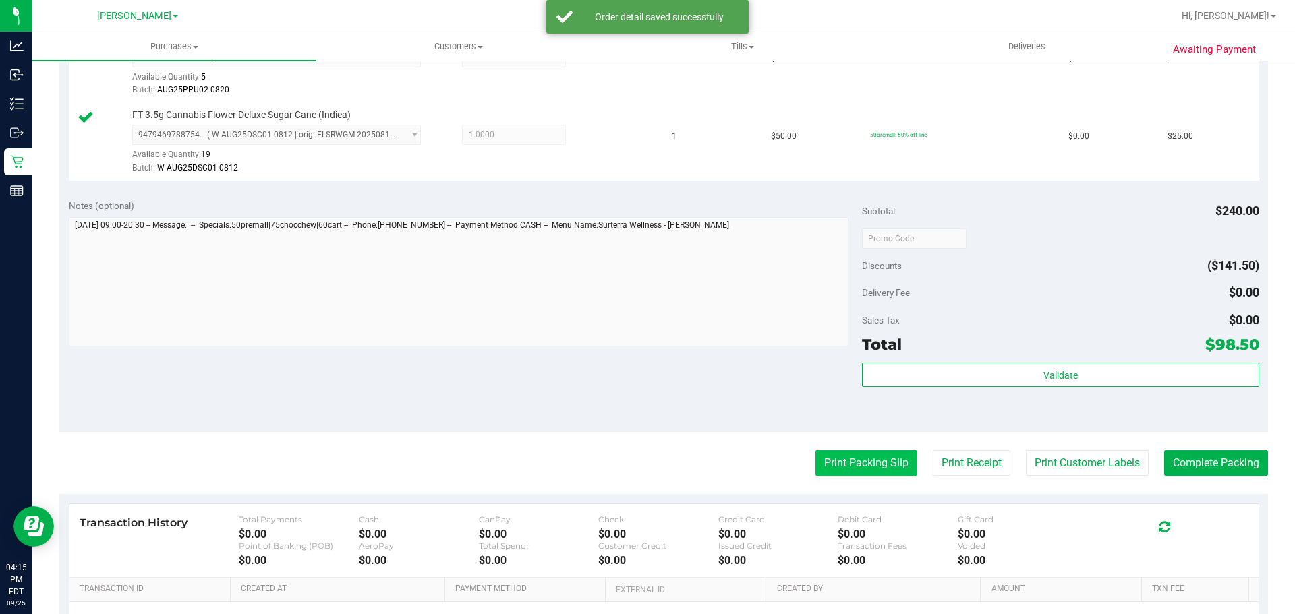
click at [845, 460] on button "Print Packing Slip" at bounding box center [866, 464] width 102 height 26
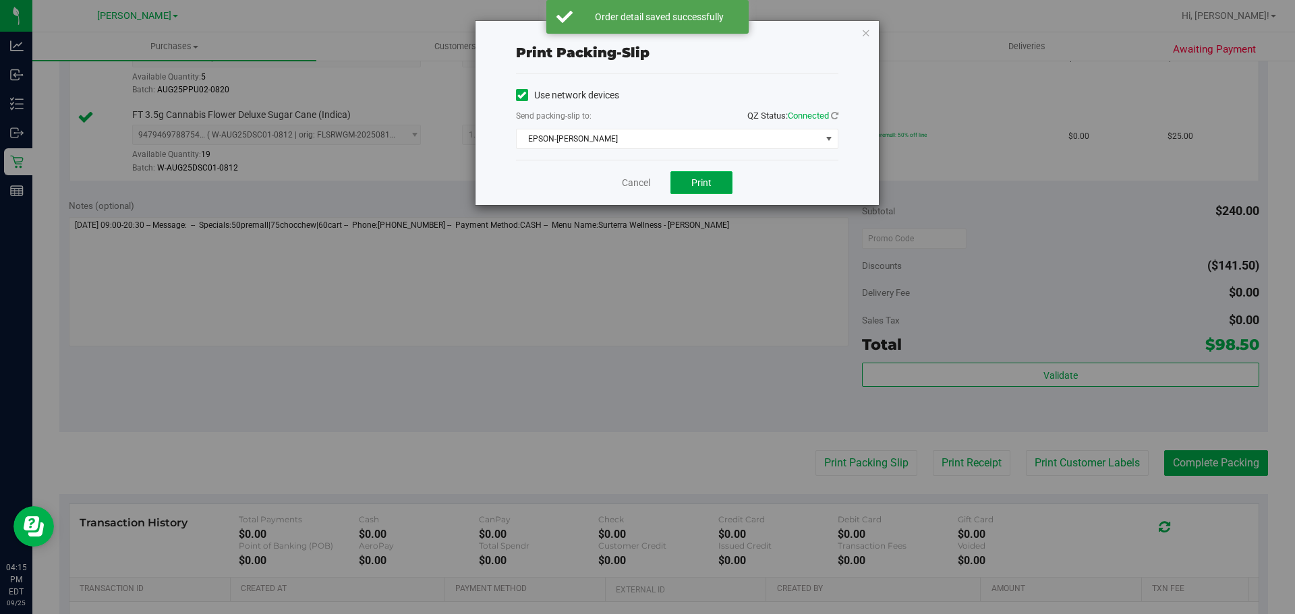
click at [719, 189] on button "Print" at bounding box center [701, 182] width 62 height 23
click at [638, 181] on link "Cancel" at bounding box center [636, 183] width 28 height 14
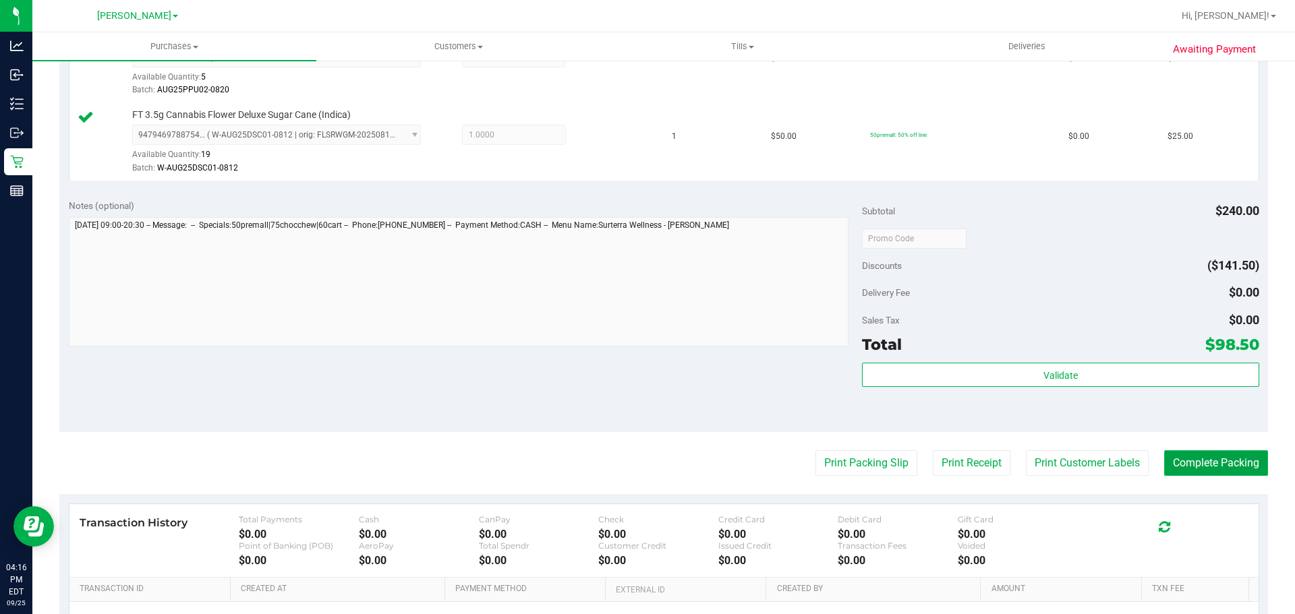
click at [1220, 464] on button "Complete Packing" at bounding box center [1216, 464] width 104 height 26
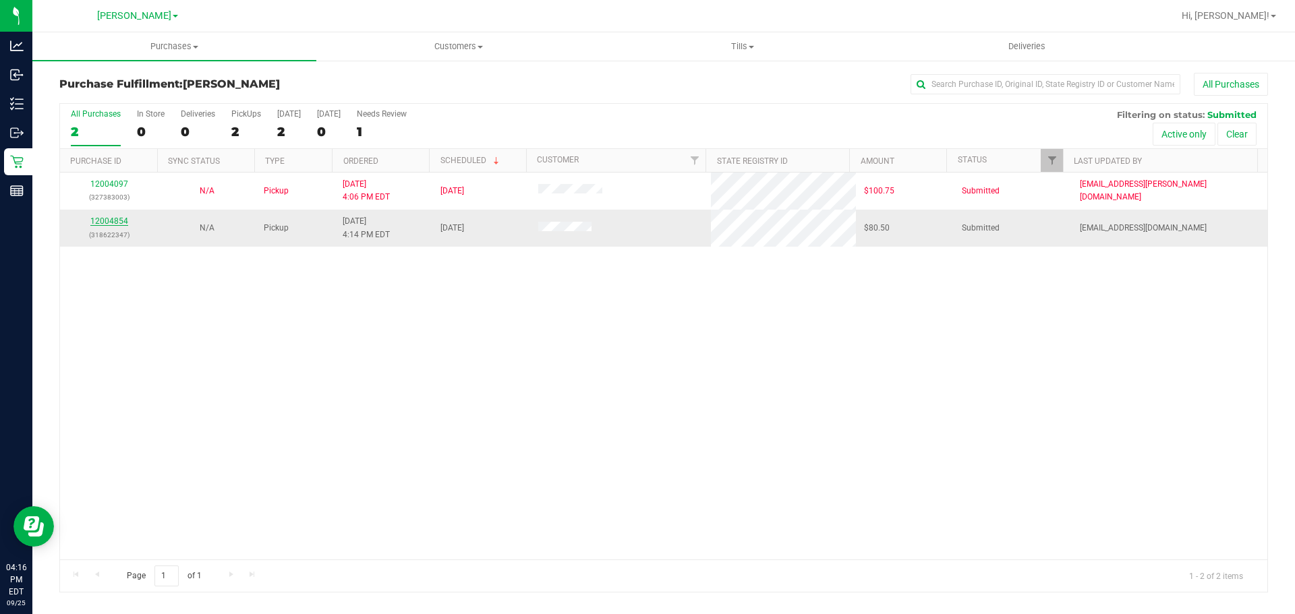
click at [113, 218] on link "12004854" at bounding box center [109, 221] width 38 height 9
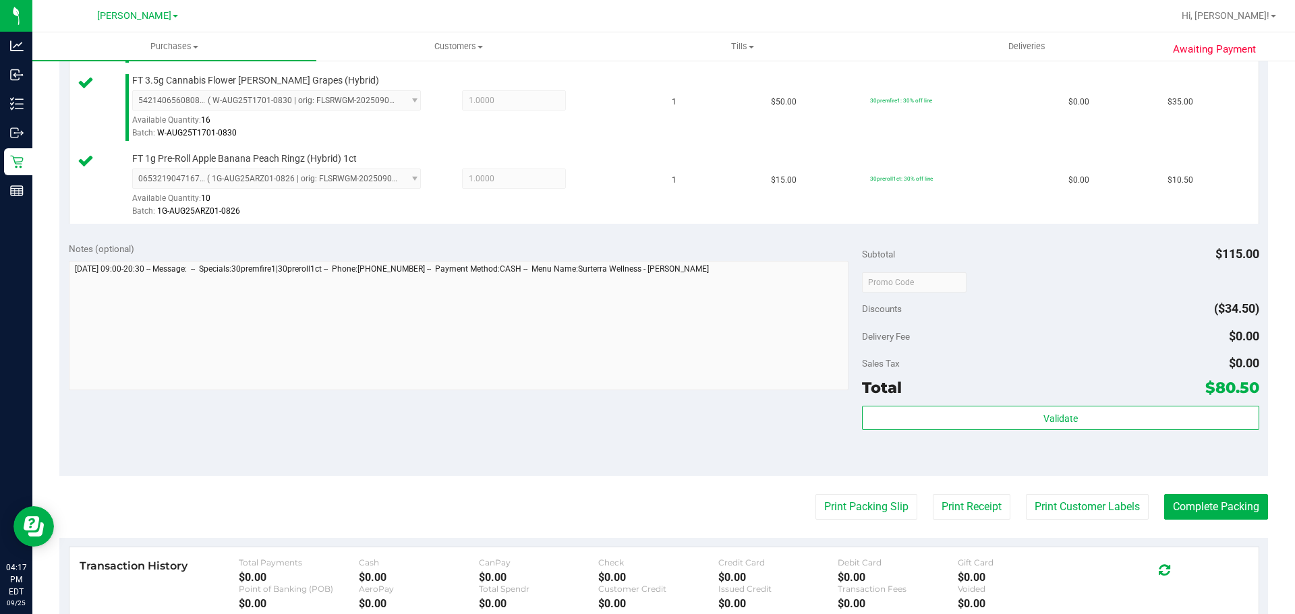
scroll to position [462, 0]
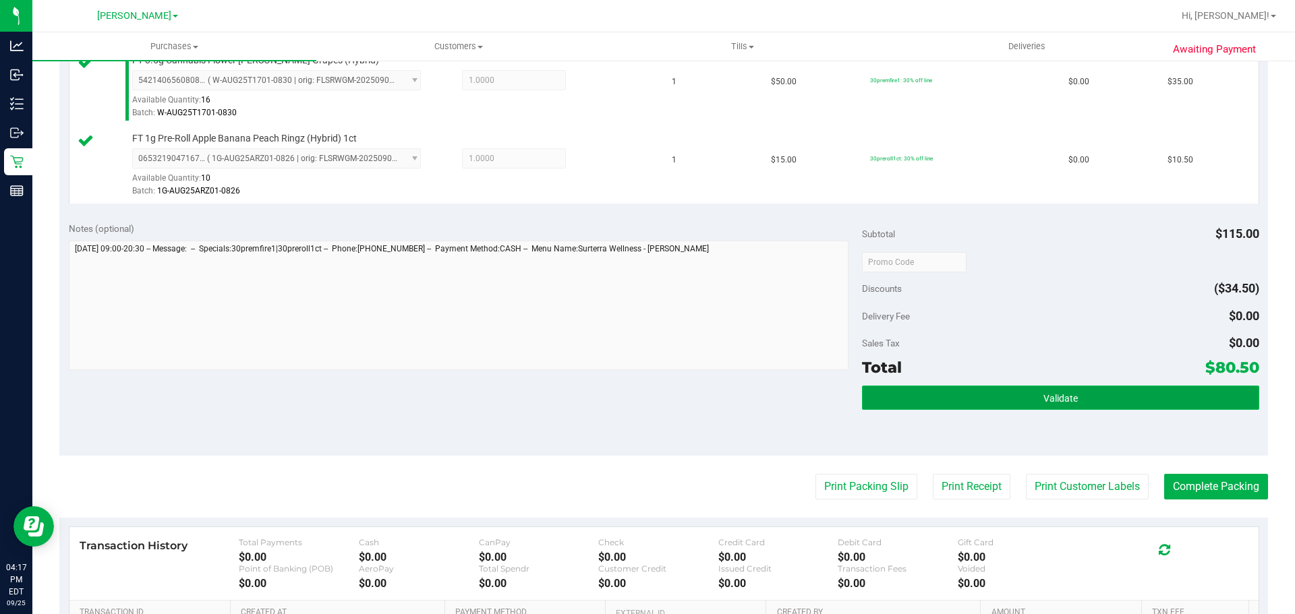
click at [1068, 399] on span "Validate" at bounding box center [1060, 398] width 34 height 11
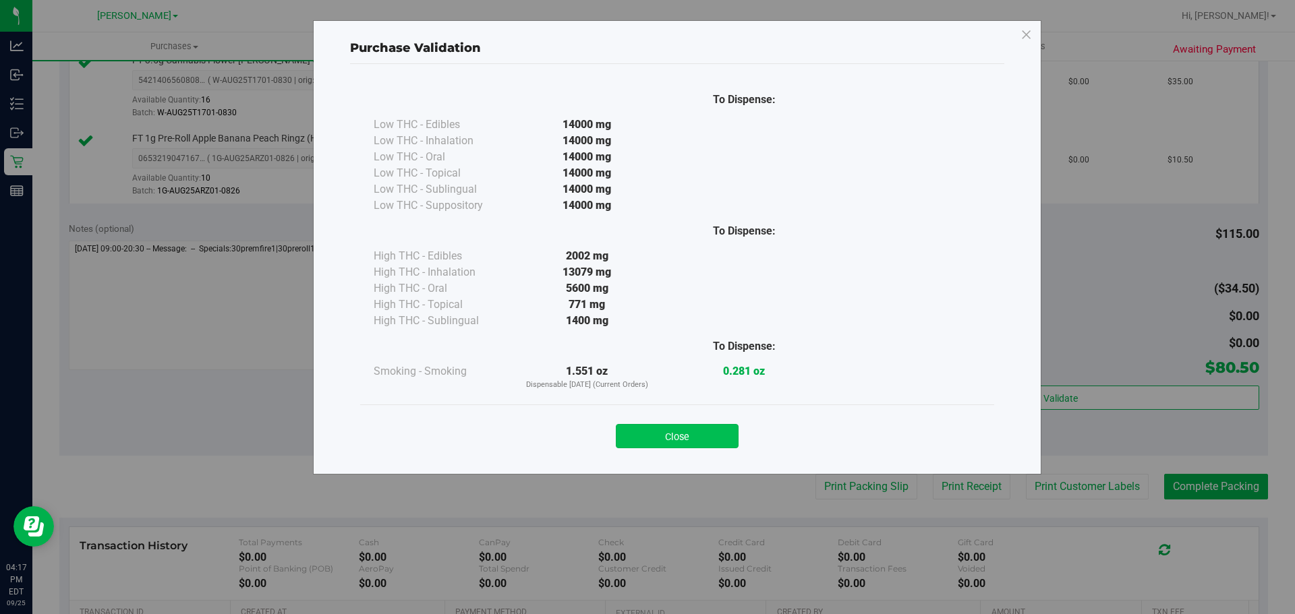
click at [709, 438] on button "Close" at bounding box center [677, 436] width 123 height 24
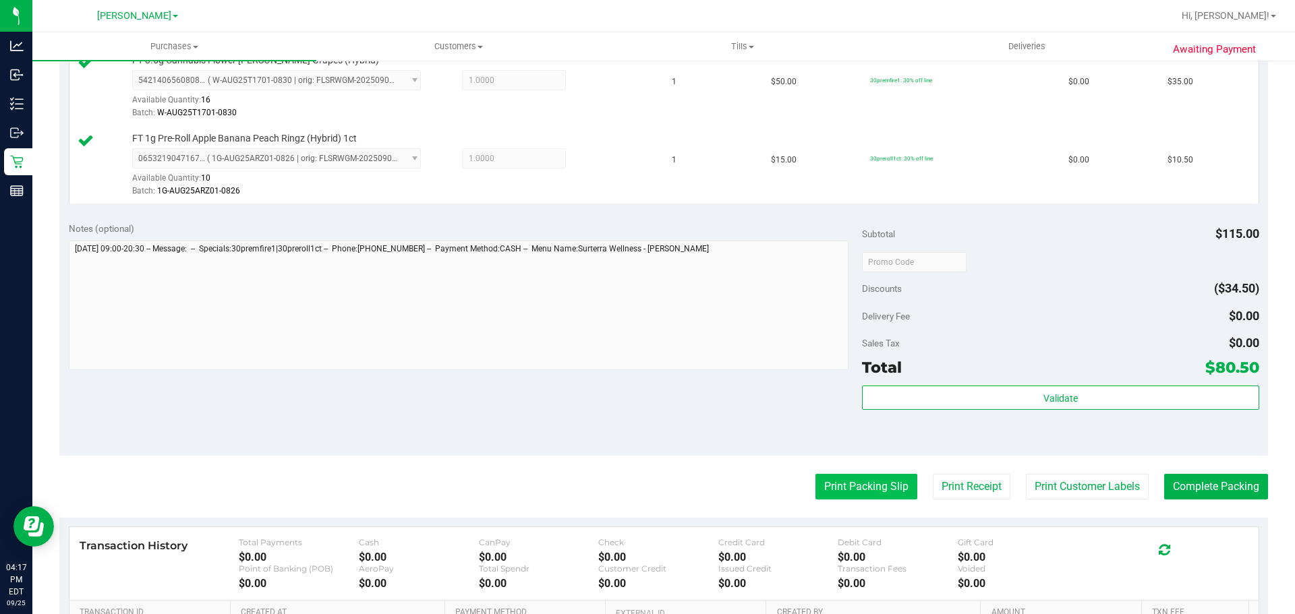
click at [842, 492] on button "Print Packing Slip" at bounding box center [866, 487] width 102 height 26
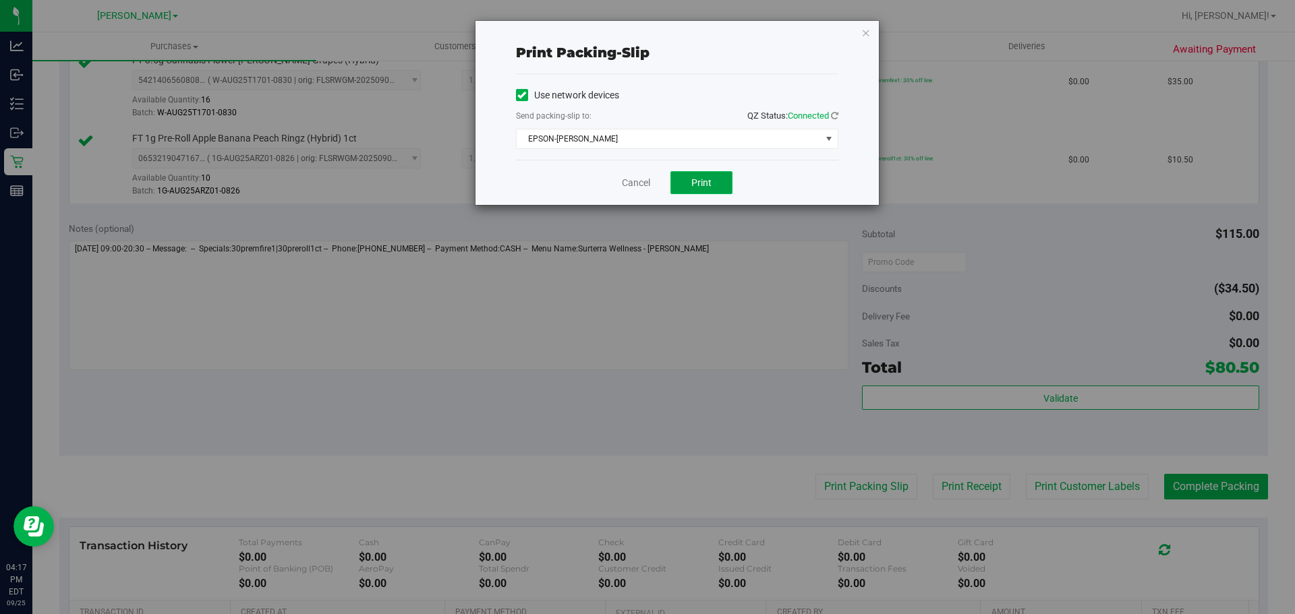
click at [707, 186] on span "Print" at bounding box center [701, 182] width 20 height 11
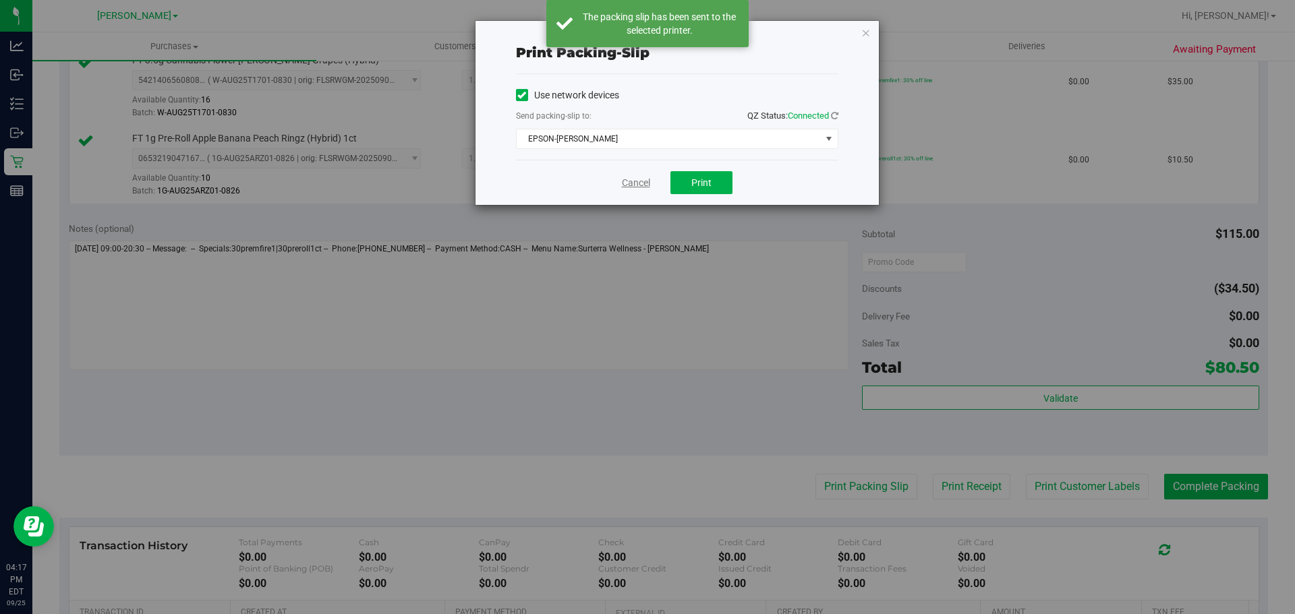
click at [645, 184] on link "Cancel" at bounding box center [636, 183] width 28 height 14
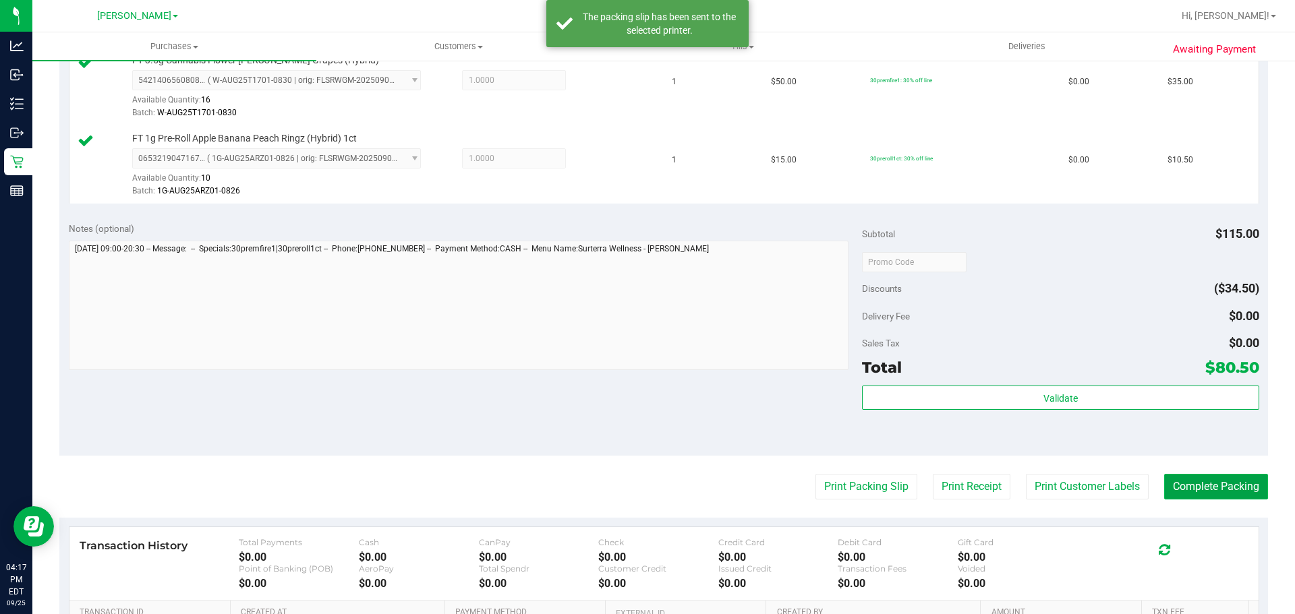
click at [1199, 495] on button "Complete Packing" at bounding box center [1216, 487] width 104 height 26
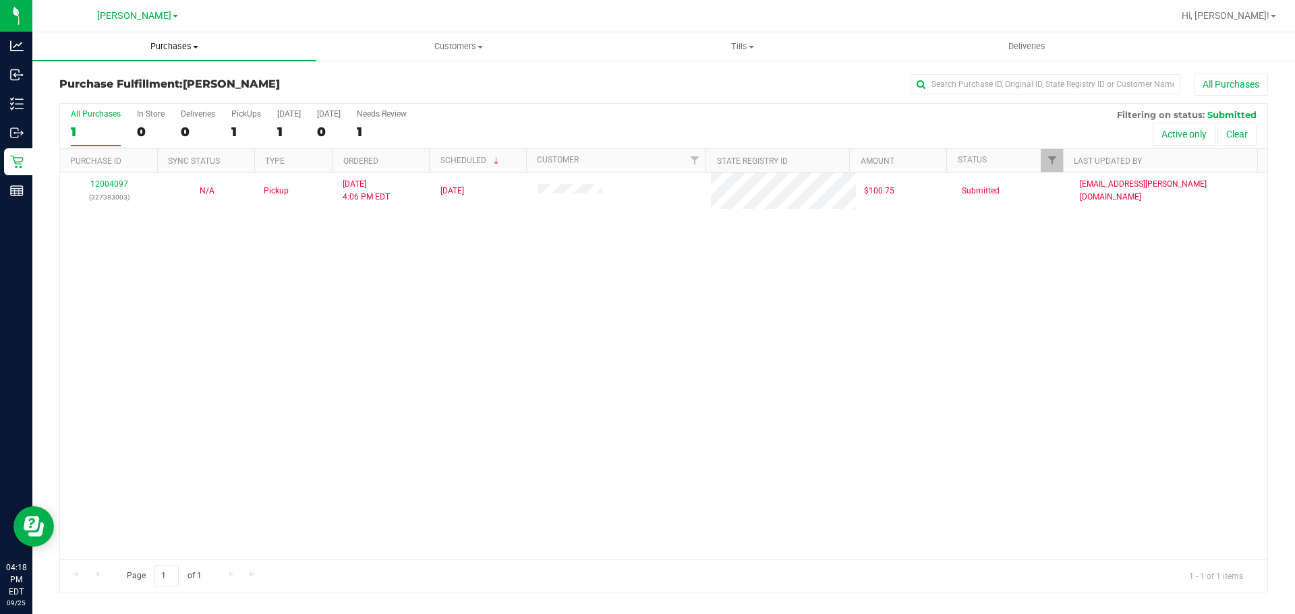
click at [161, 48] on span "Purchases" at bounding box center [174, 46] width 284 height 12
click at [131, 93] on li "Fulfillment" at bounding box center [174, 98] width 284 height 16
click at [154, 40] on uib-tab-heading "Purchases Summary of purchases Fulfillment All purchases" at bounding box center [174, 46] width 284 height 28
click at [70, 94] on span "Fulfillment" at bounding box center [74, 97] width 84 height 11
click at [583, 393] on div "12004097 (327383003) N/A Pickup [DATE] 4:06 PM EDT 9/25/2025 $100.75 Submitted …" at bounding box center [663, 366] width 1207 height 387
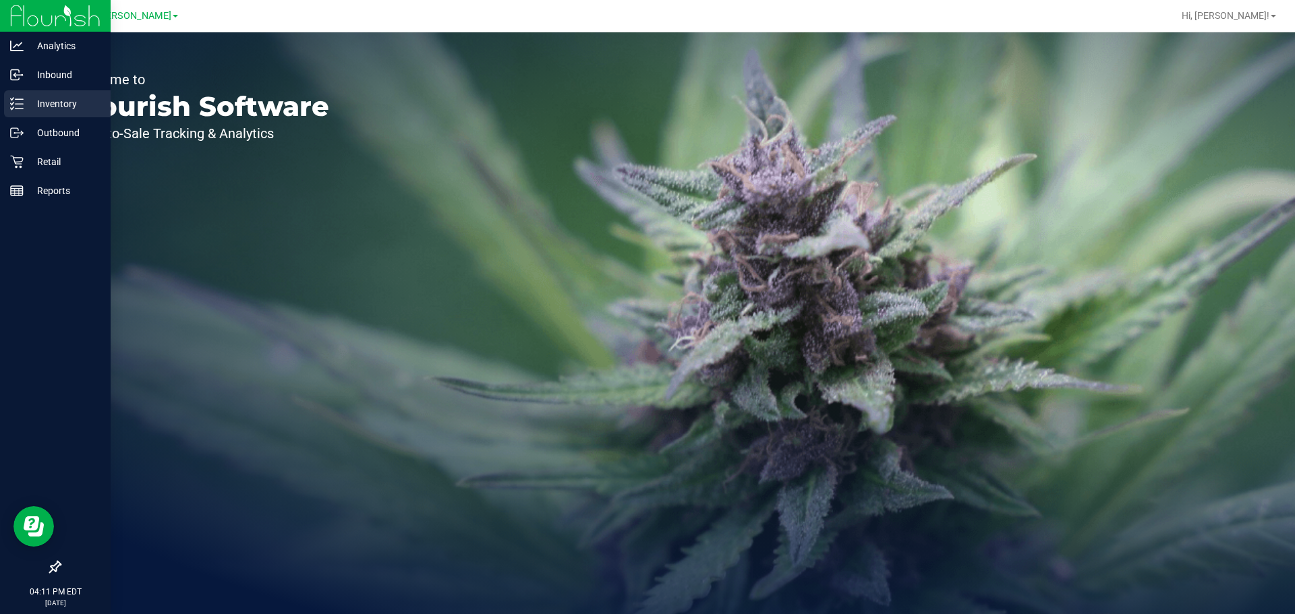
click at [32, 105] on p "Inventory" at bounding box center [64, 104] width 81 height 16
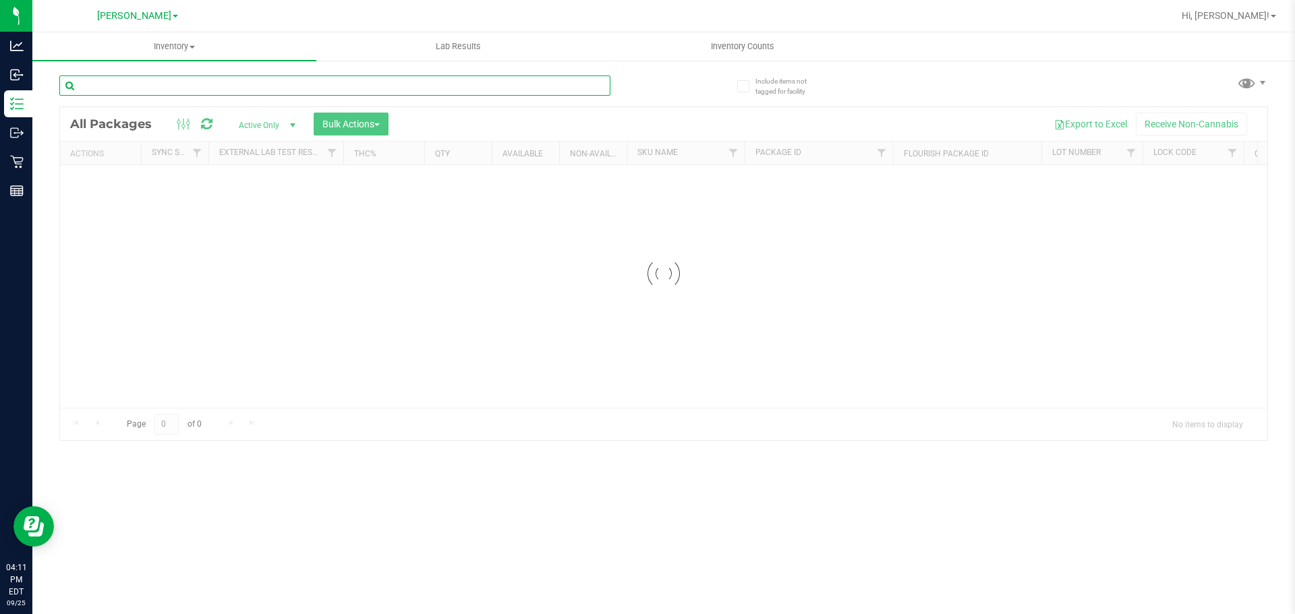
click at [273, 88] on input "text" at bounding box center [334, 86] width 551 height 20
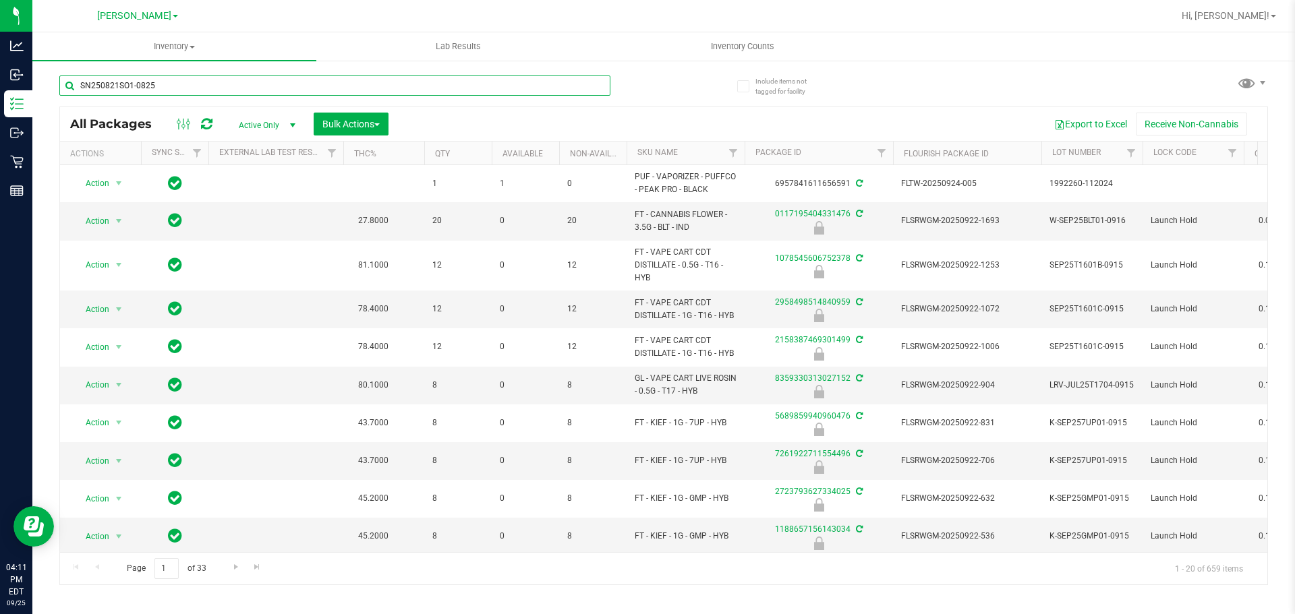
type input "SN250821SO1-0825"
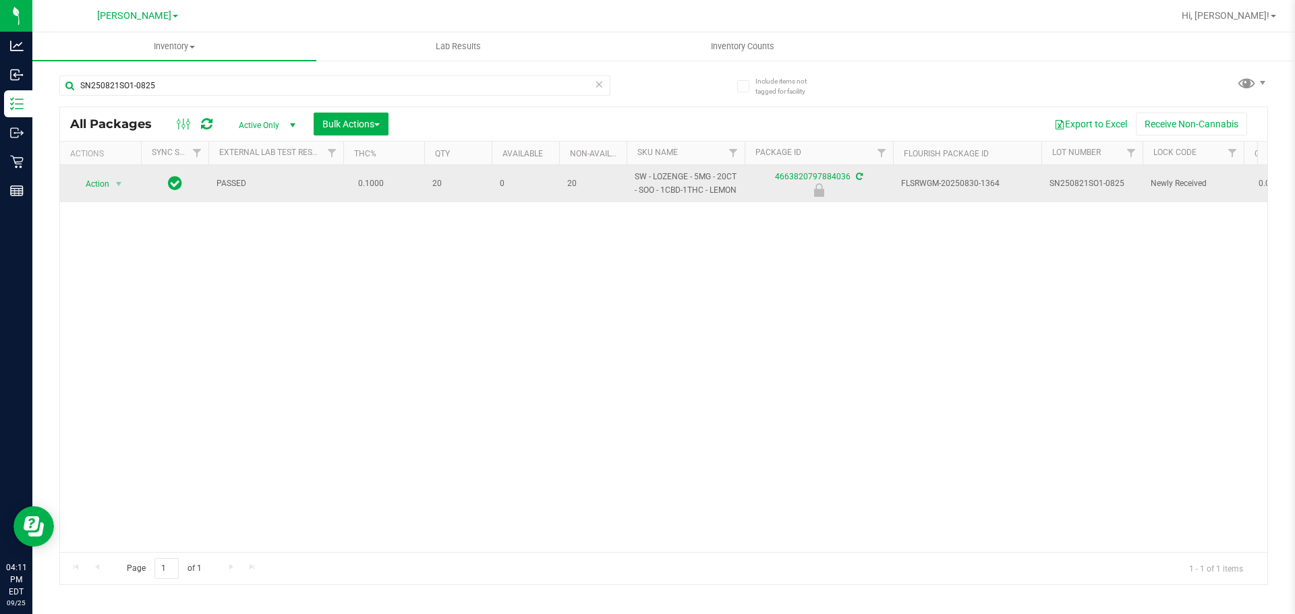
click at [101, 181] on span "Action" at bounding box center [92, 184] width 36 height 19
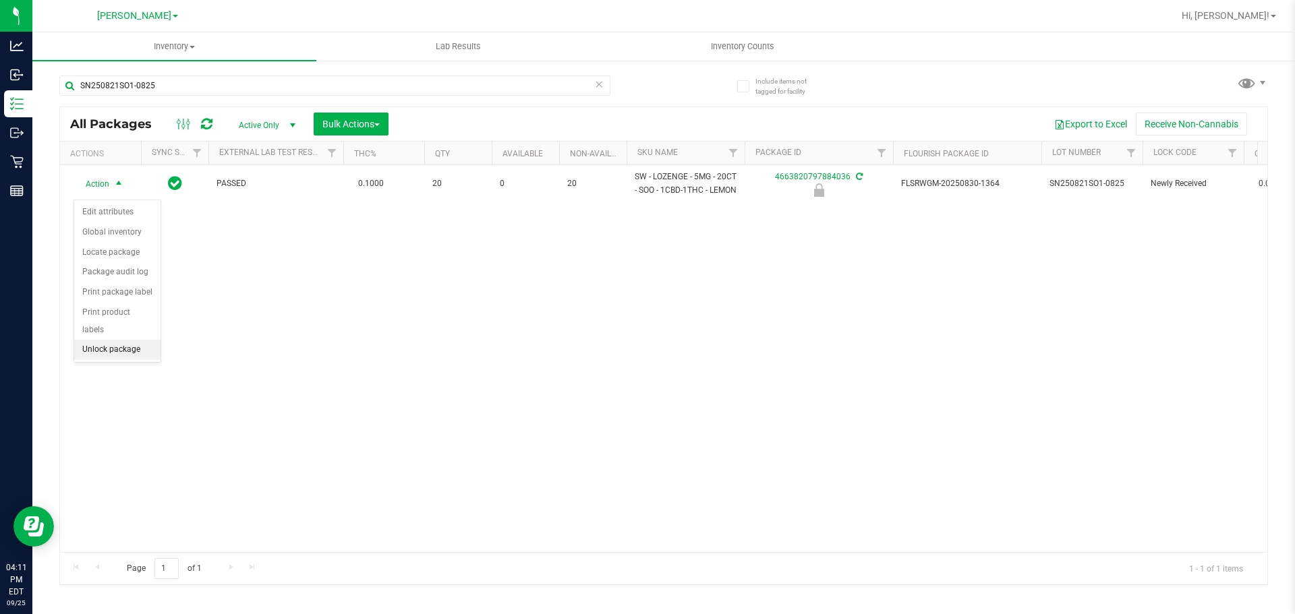
click at [138, 340] on li "Unlock package" at bounding box center [117, 350] width 86 height 20
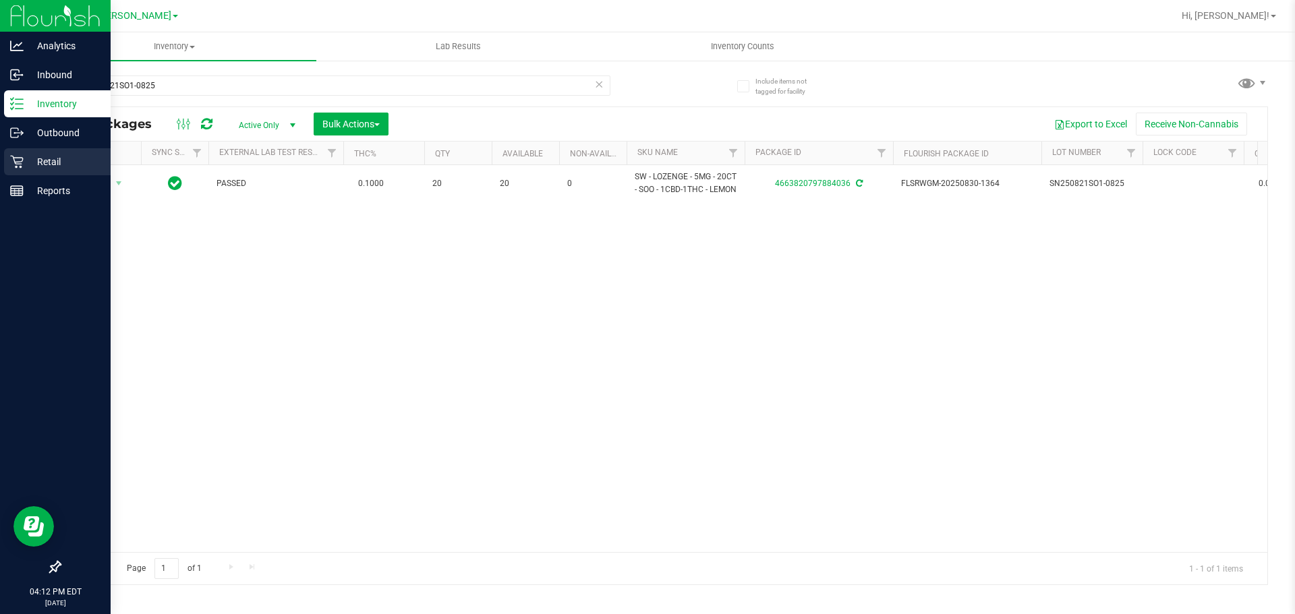
click at [44, 167] on p "Retail" at bounding box center [64, 162] width 81 height 16
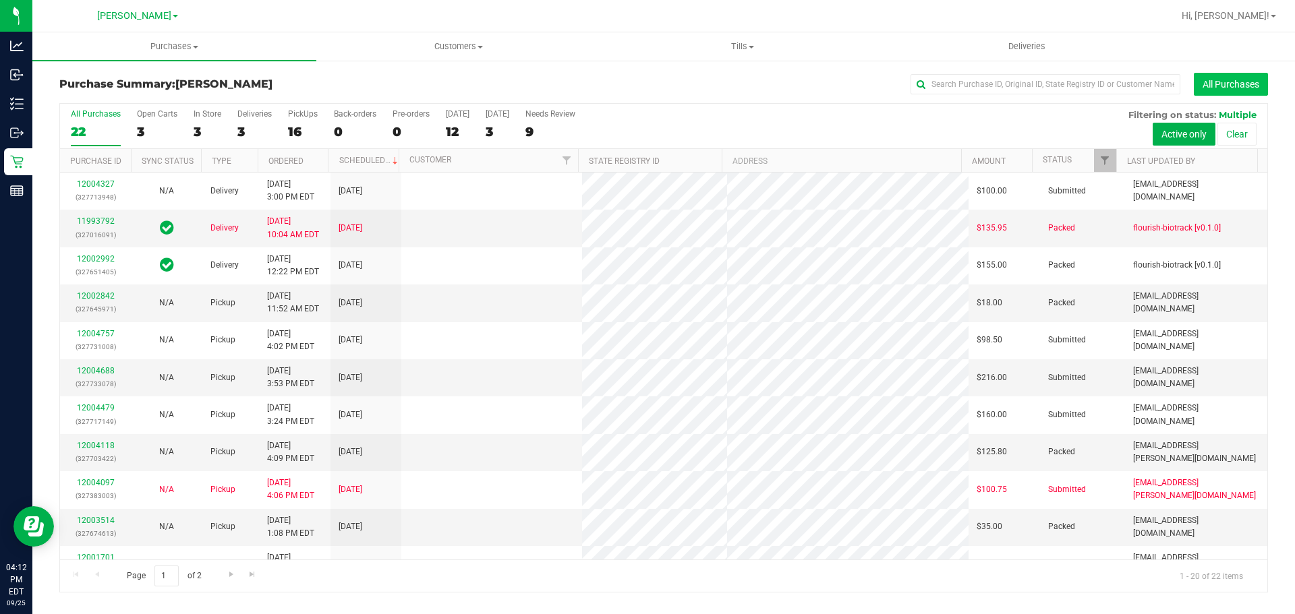
click at [1202, 80] on button "All Purchases" at bounding box center [1231, 84] width 74 height 23
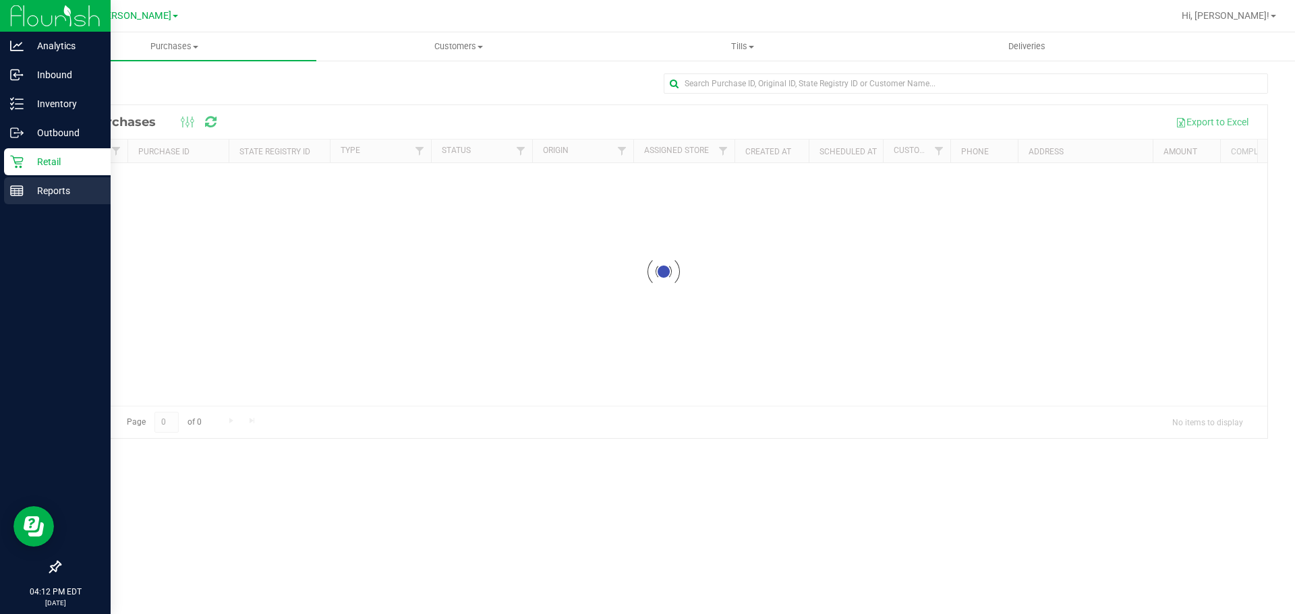
click at [30, 196] on p "Reports" at bounding box center [64, 191] width 81 height 16
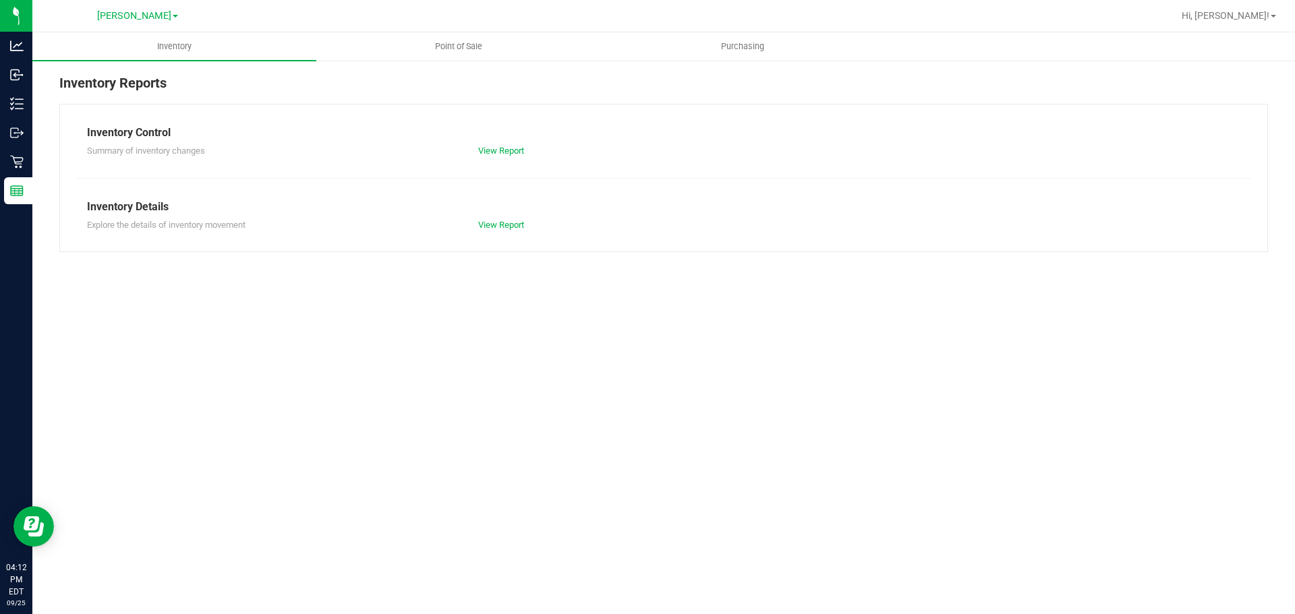
click at [463, 26] on div at bounding box center [706, 16] width 931 height 26
click at [462, 71] on div "Inventory Reports Inventory Control Summary of inventory changes View Report In…" at bounding box center [663, 162] width 1263 height 206
click at [465, 51] on span "Point of Sale" at bounding box center [459, 46] width 84 height 12
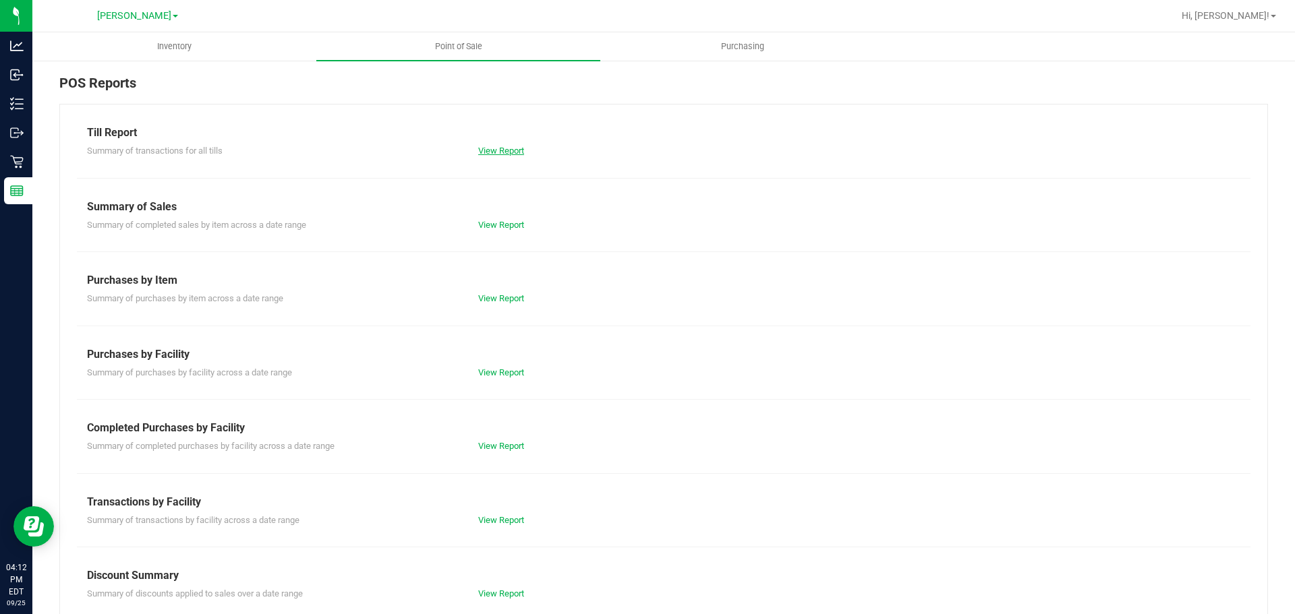
click at [508, 155] on link "View Report" at bounding box center [501, 151] width 46 height 10
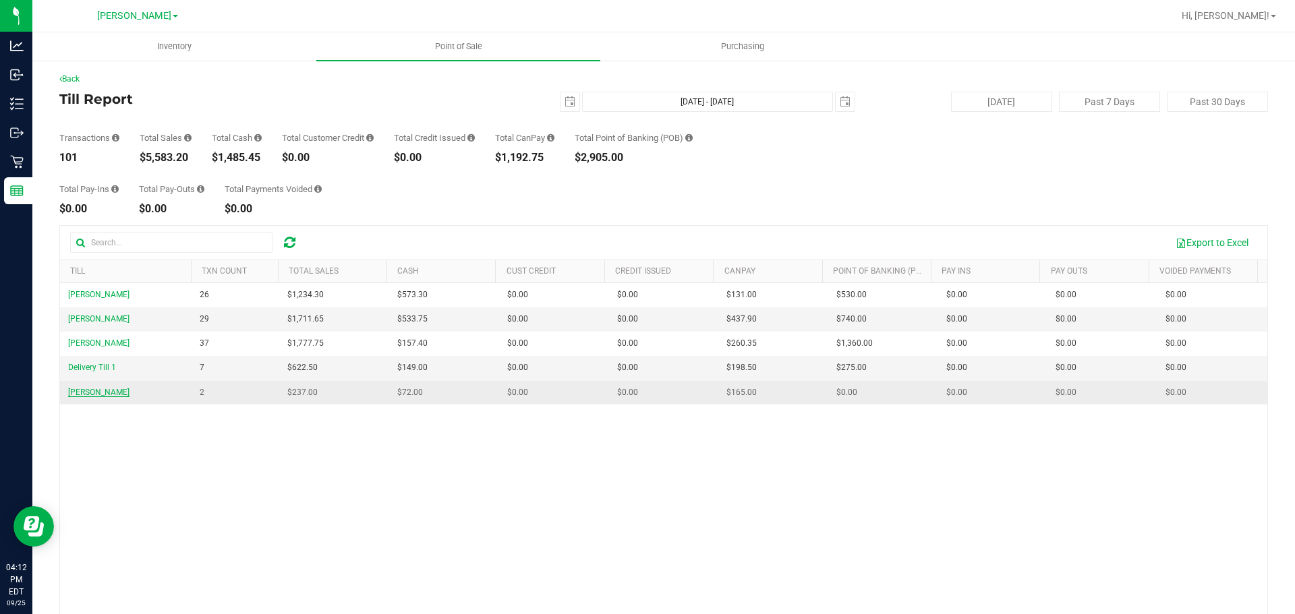
click at [107, 393] on span "DWIGHT-YOAKAM" at bounding box center [98, 392] width 61 height 9
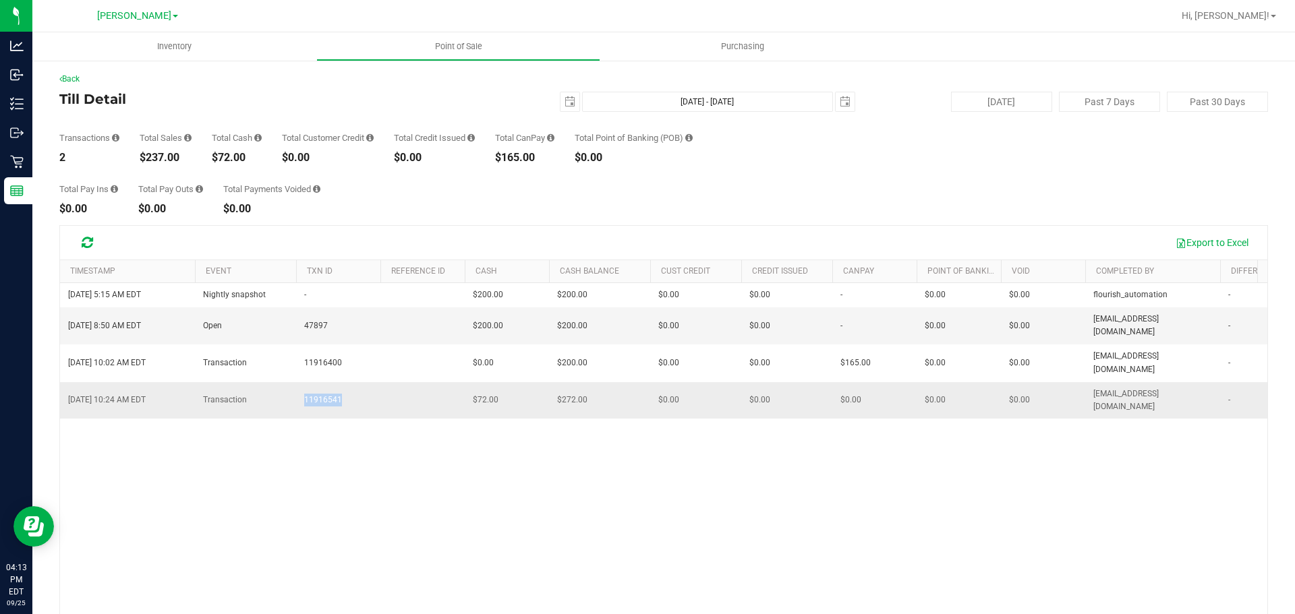
drag, startPoint x: 363, startPoint y: 370, endPoint x: 303, endPoint y: 364, distance: 60.3
click at [303, 382] on td "11916541" at bounding box center [338, 400] width 84 height 36
copy span "11916541"
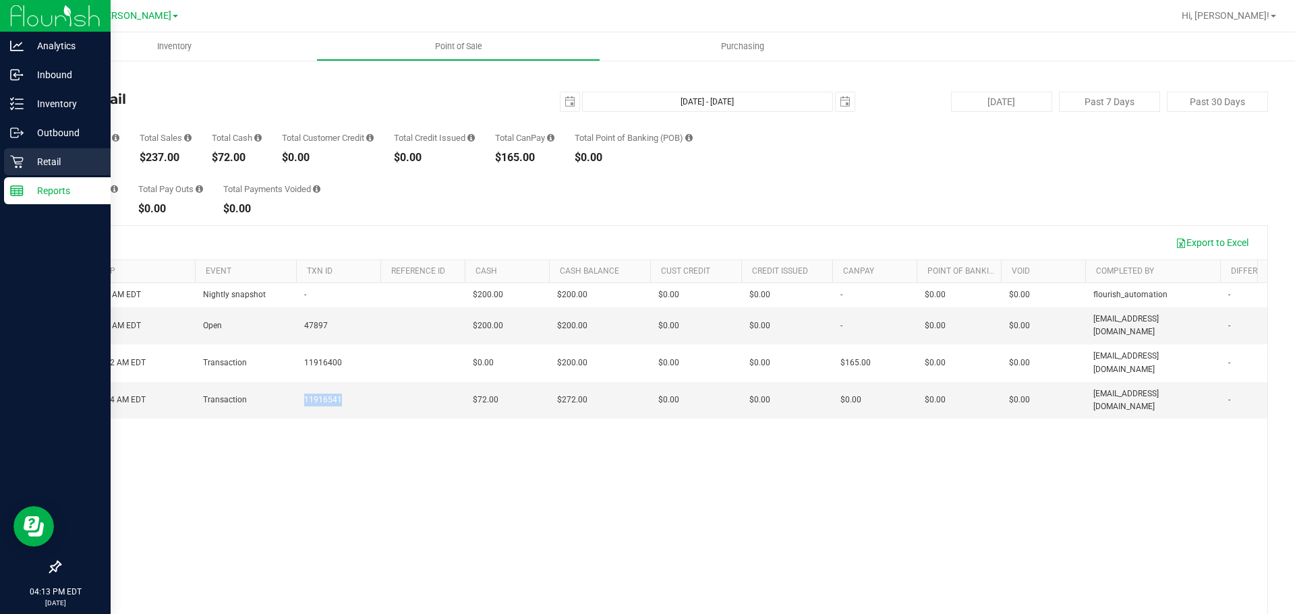
drag, startPoint x: 25, startPoint y: 156, endPoint x: 38, endPoint y: 160, distance: 13.3
click at [25, 156] on p "Retail" at bounding box center [64, 162] width 81 height 16
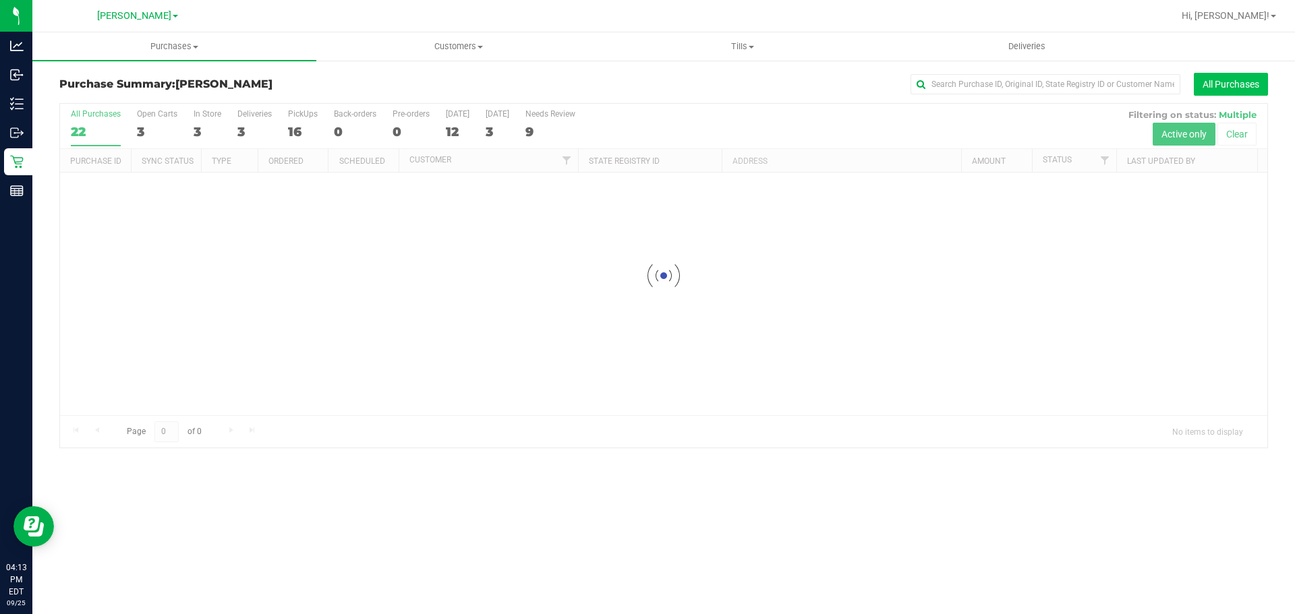
click at [1213, 78] on button "All Purchases" at bounding box center [1231, 84] width 74 height 23
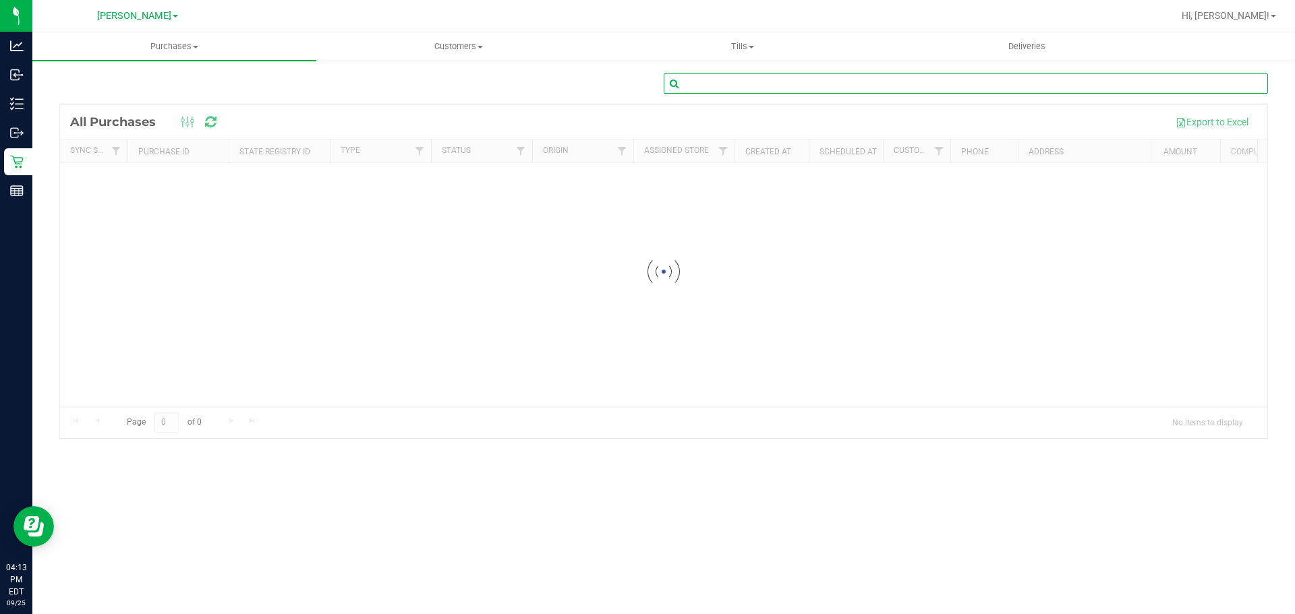
click at [734, 84] on input "text" at bounding box center [966, 84] width 604 height 20
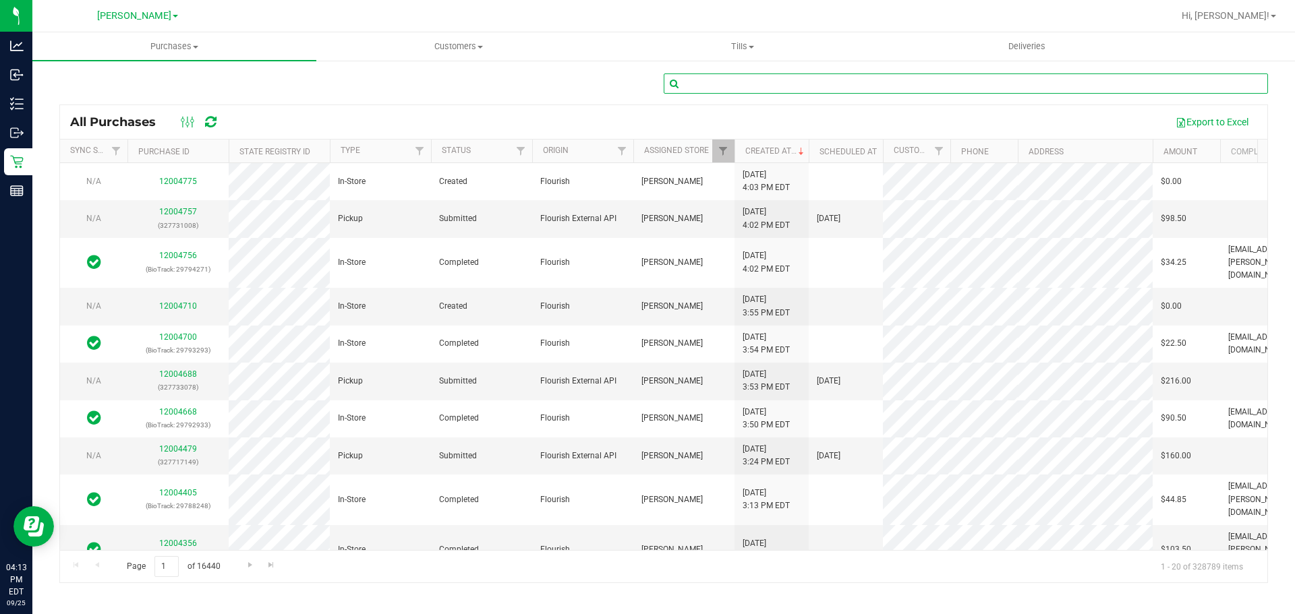
paste input "11916541"
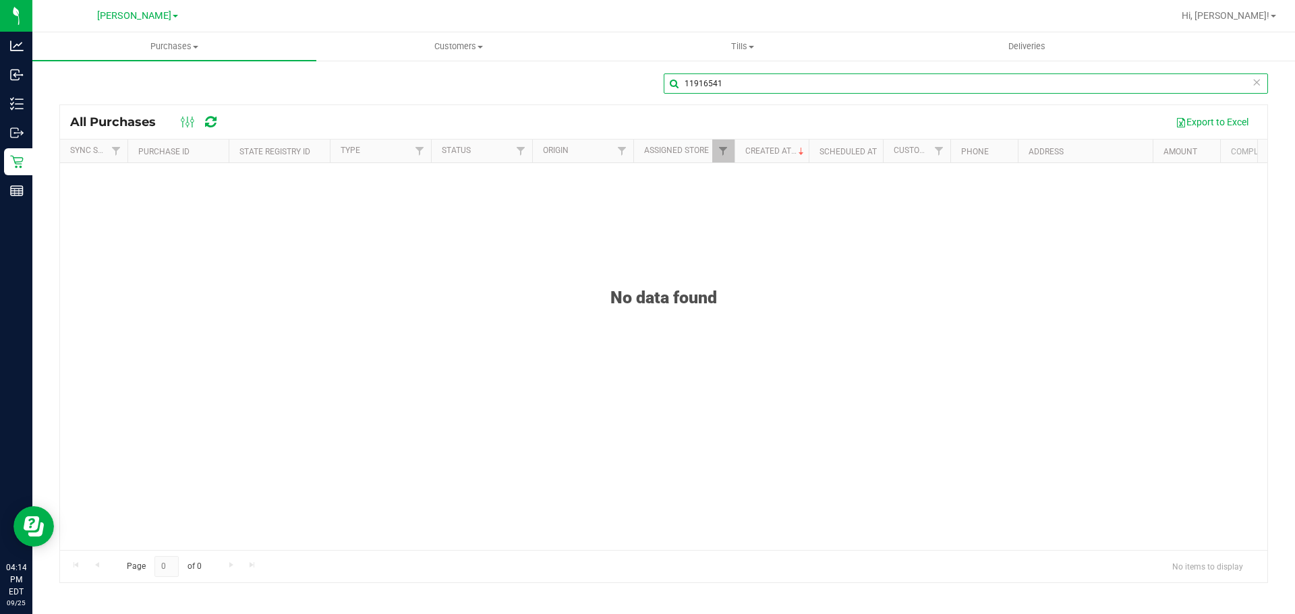
drag, startPoint x: 751, startPoint y: 83, endPoint x: 674, endPoint y: 76, distance: 77.2
click at [674, 76] on input "11916541" at bounding box center [966, 84] width 604 height 20
type input "11916541"
click at [76, 182] on div "No data found" at bounding box center [663, 402] width 1207 height 478
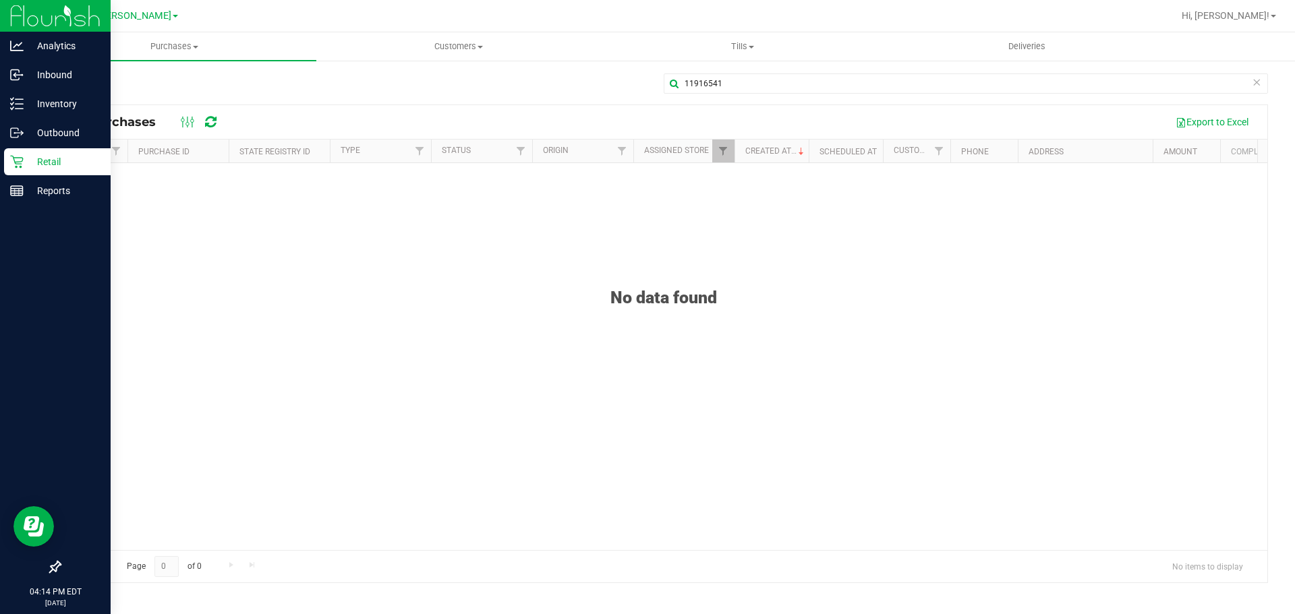
click at [36, 167] on p "Retail" at bounding box center [64, 162] width 81 height 16
